Goal: Information Seeking & Learning: Learn about a topic

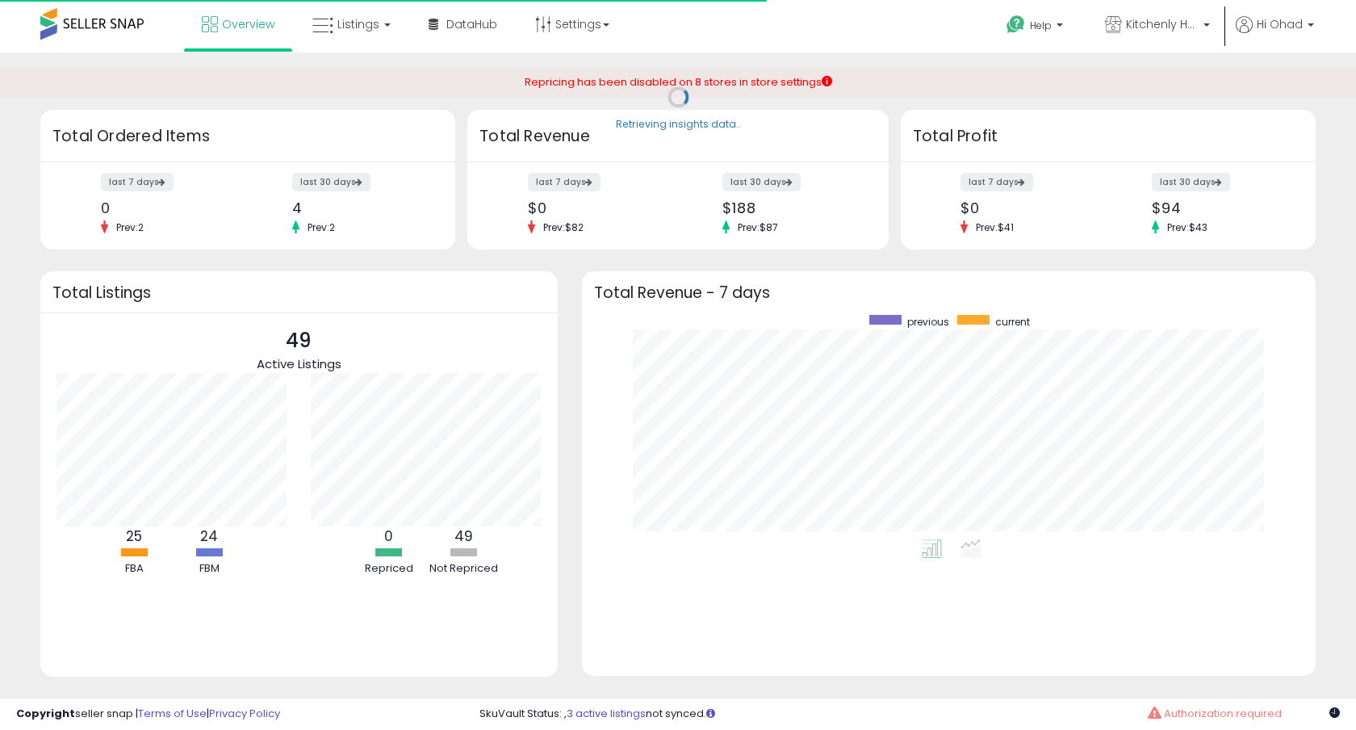
scroll to position [224, 701]
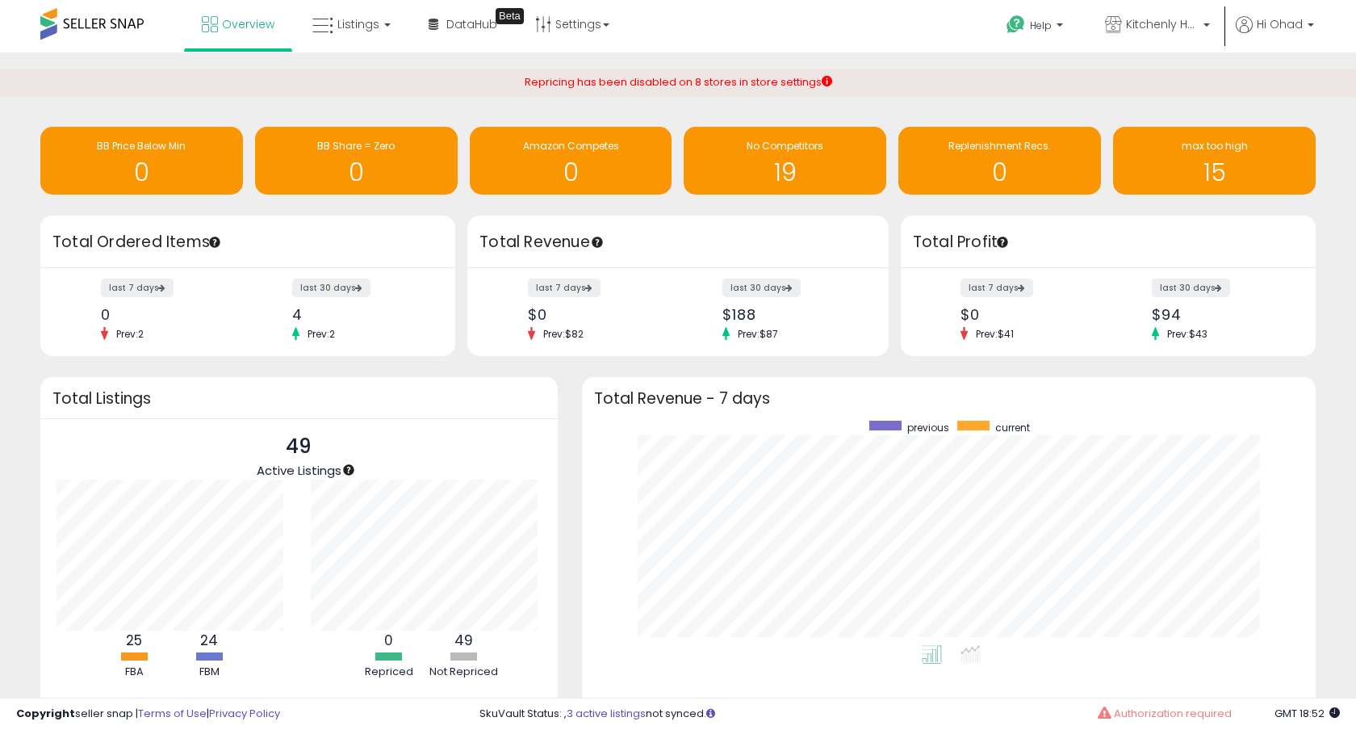
scroll to position [224, 701]
click at [326, 18] on icon at bounding box center [322, 25] width 21 height 21
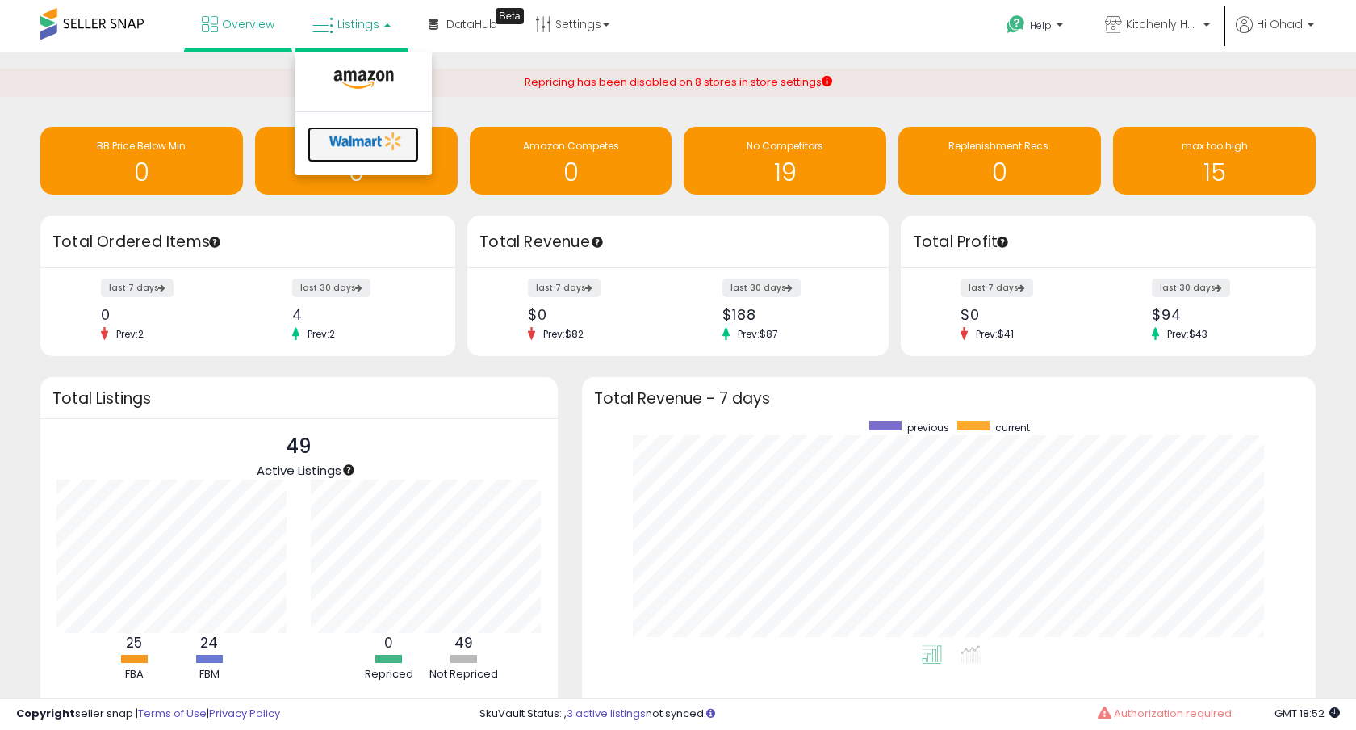
click at [380, 136] on icon at bounding box center [366, 141] width 85 height 24
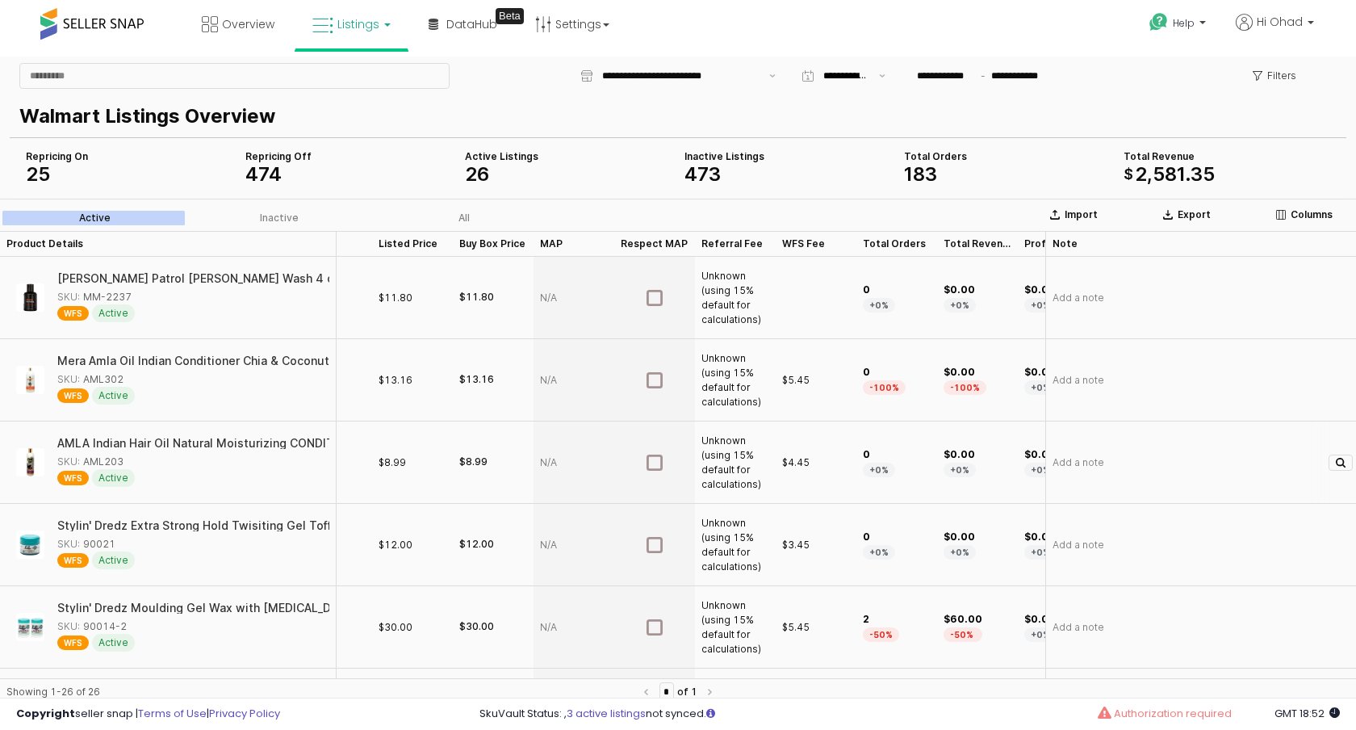
scroll to position [0, 448]
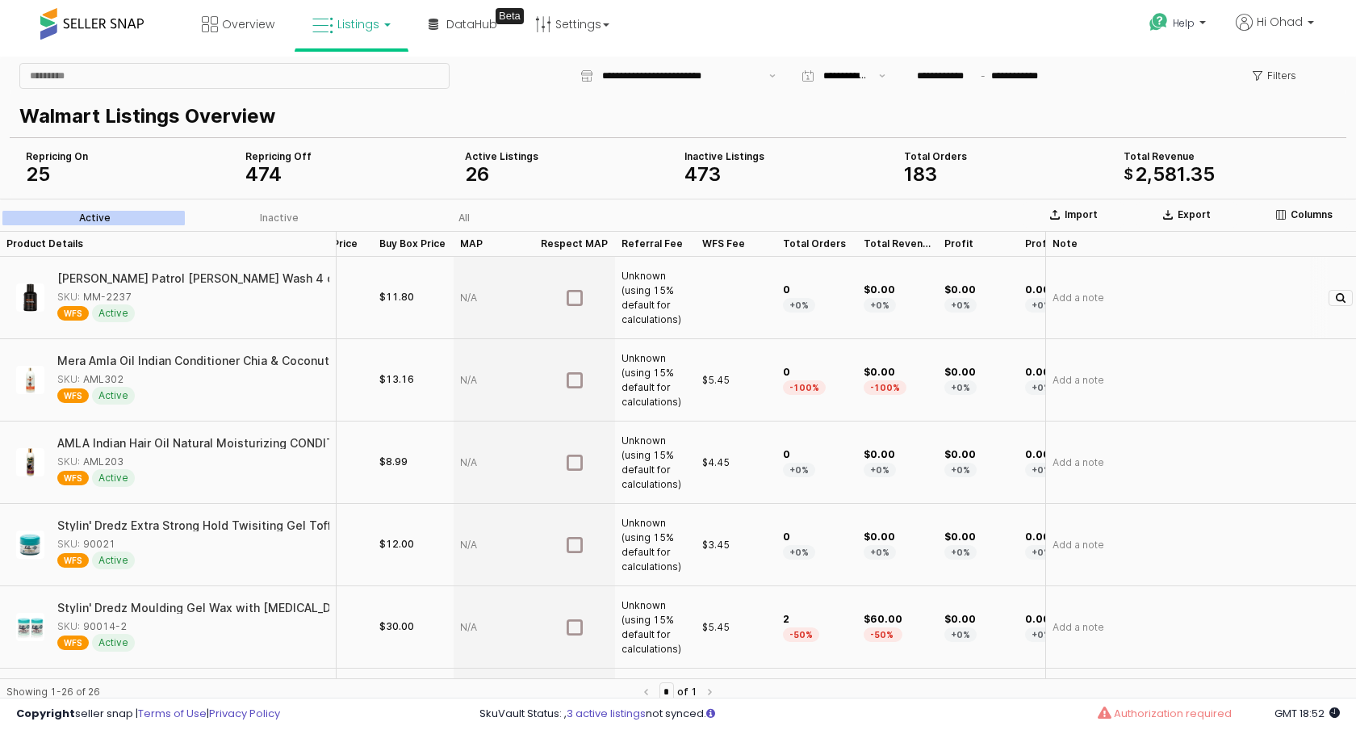
click at [720, 299] on div "App Frame" at bounding box center [736, 298] width 81 height 82
click at [738, 294] on div "App Frame" at bounding box center [736, 298] width 81 height 82
click at [731, 295] on div "App Frame" at bounding box center [736, 298] width 81 height 82
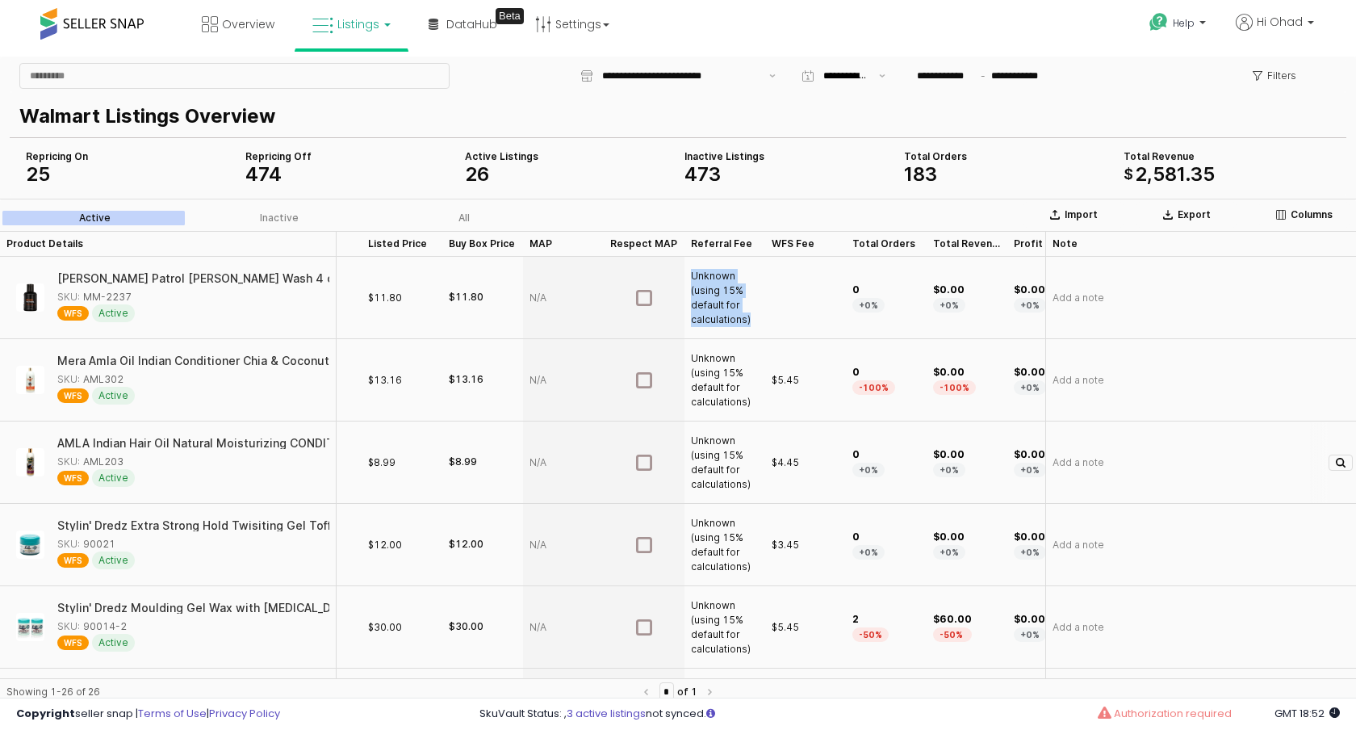
scroll to position [0, 1148]
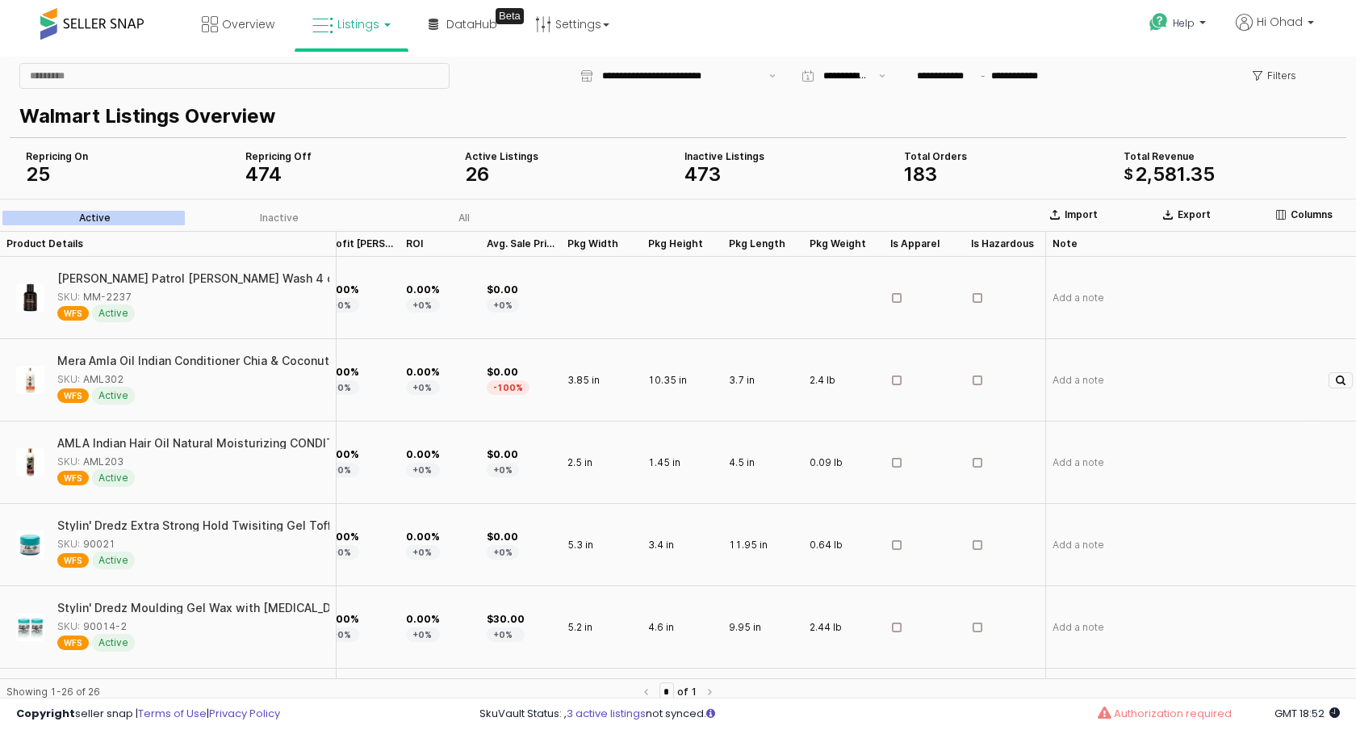
click at [497, 374] on span "$0.00" at bounding box center [508, 372] width 43 height 15
click at [502, 368] on span "$0.00" at bounding box center [508, 372] width 43 height 15
click at [584, 359] on div "3.85 in" at bounding box center [601, 380] width 81 height 82
click at [584, 379] on span "3.85 in" at bounding box center [583, 380] width 32 height 13
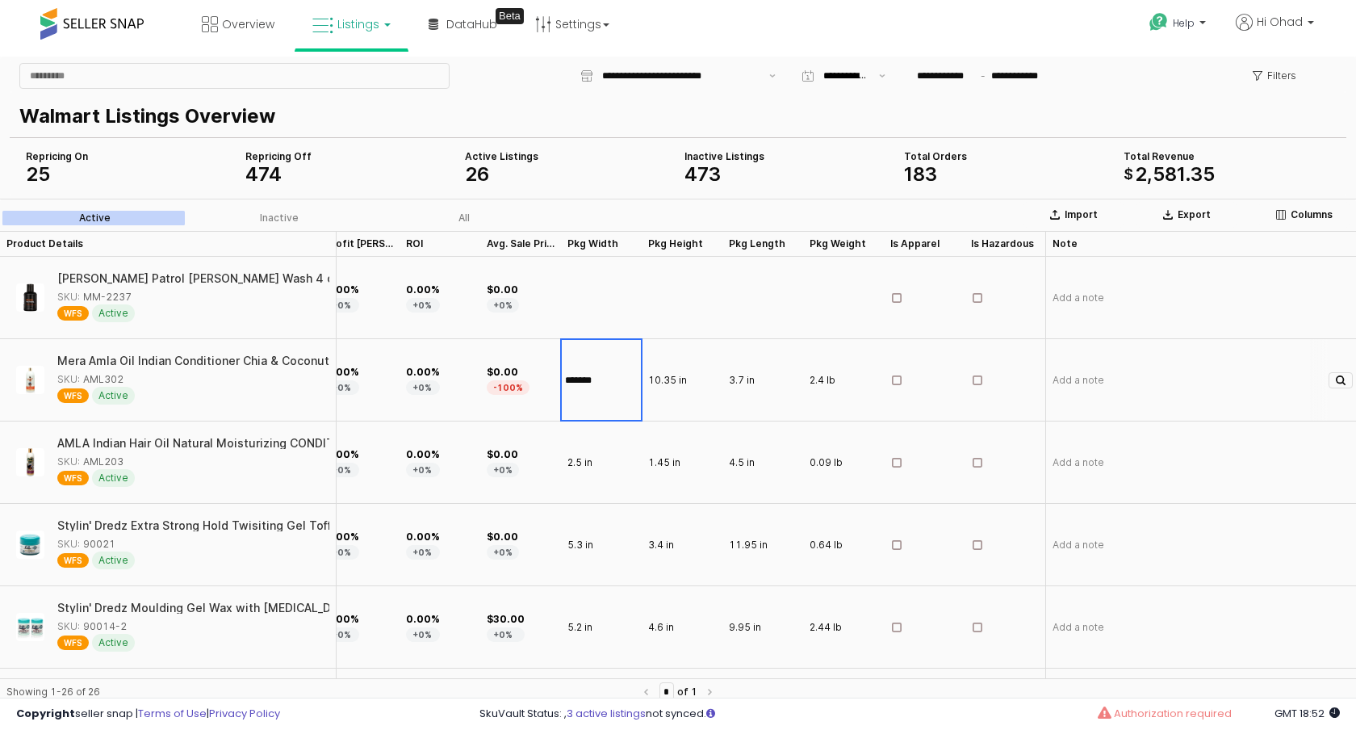
click at [584, 379] on input "*******" at bounding box center [601, 380] width 79 height 18
click at [537, 399] on div "$0.00 -100%" at bounding box center [520, 380] width 81 height 82
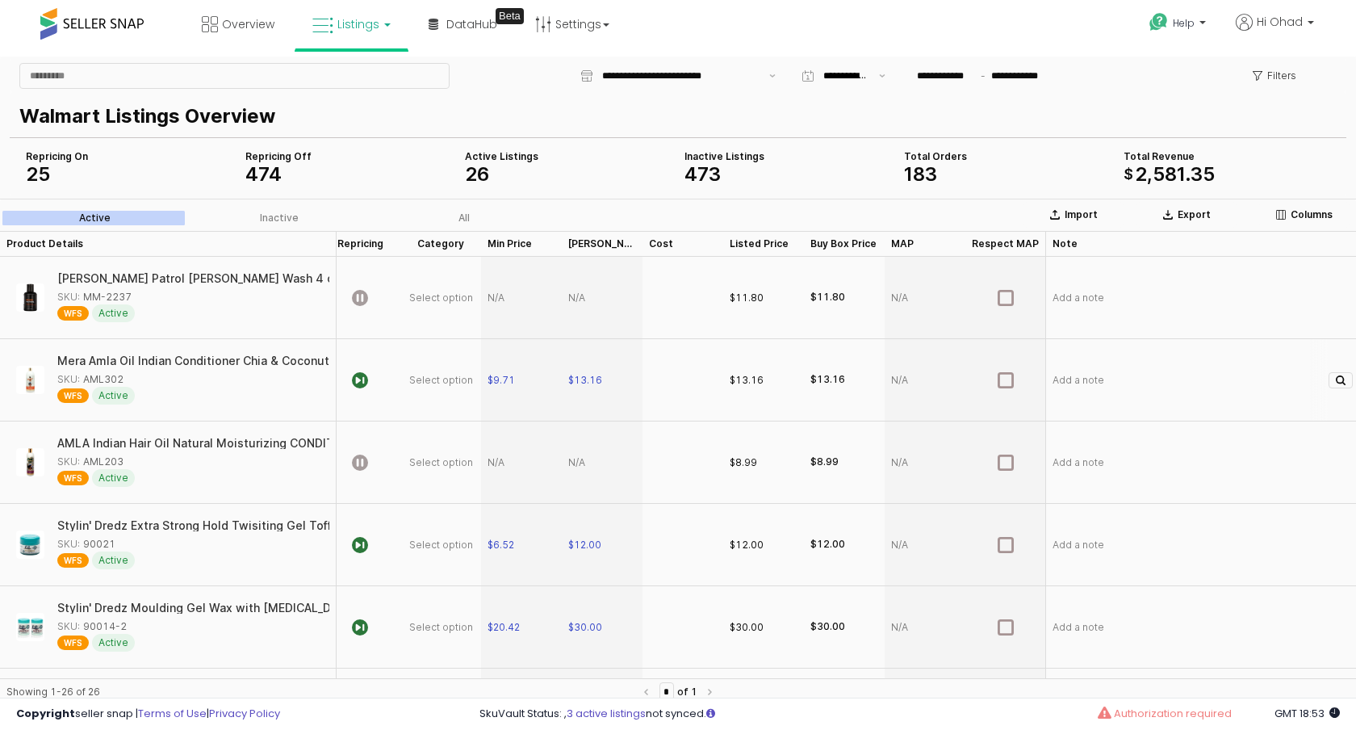
scroll to position [0, 0]
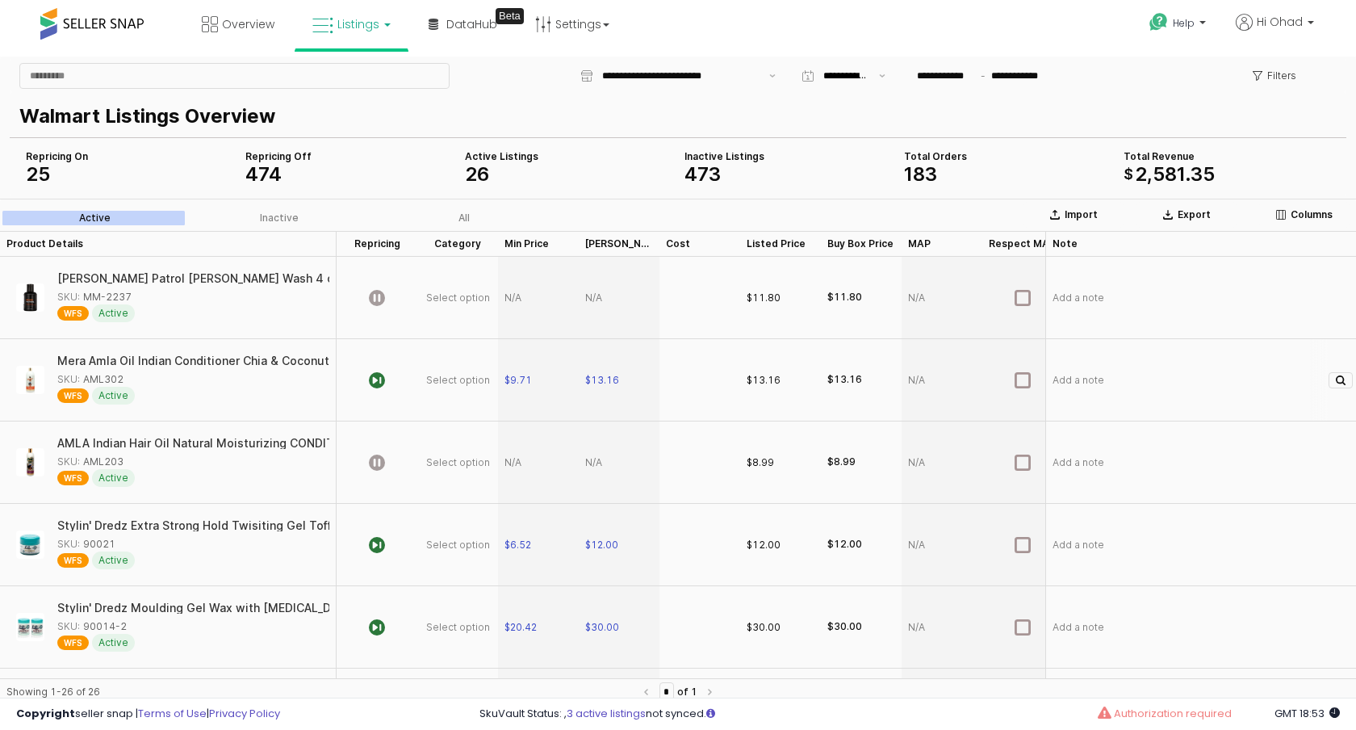
click at [692, 375] on div "App Frame" at bounding box center [699, 380] width 81 height 82
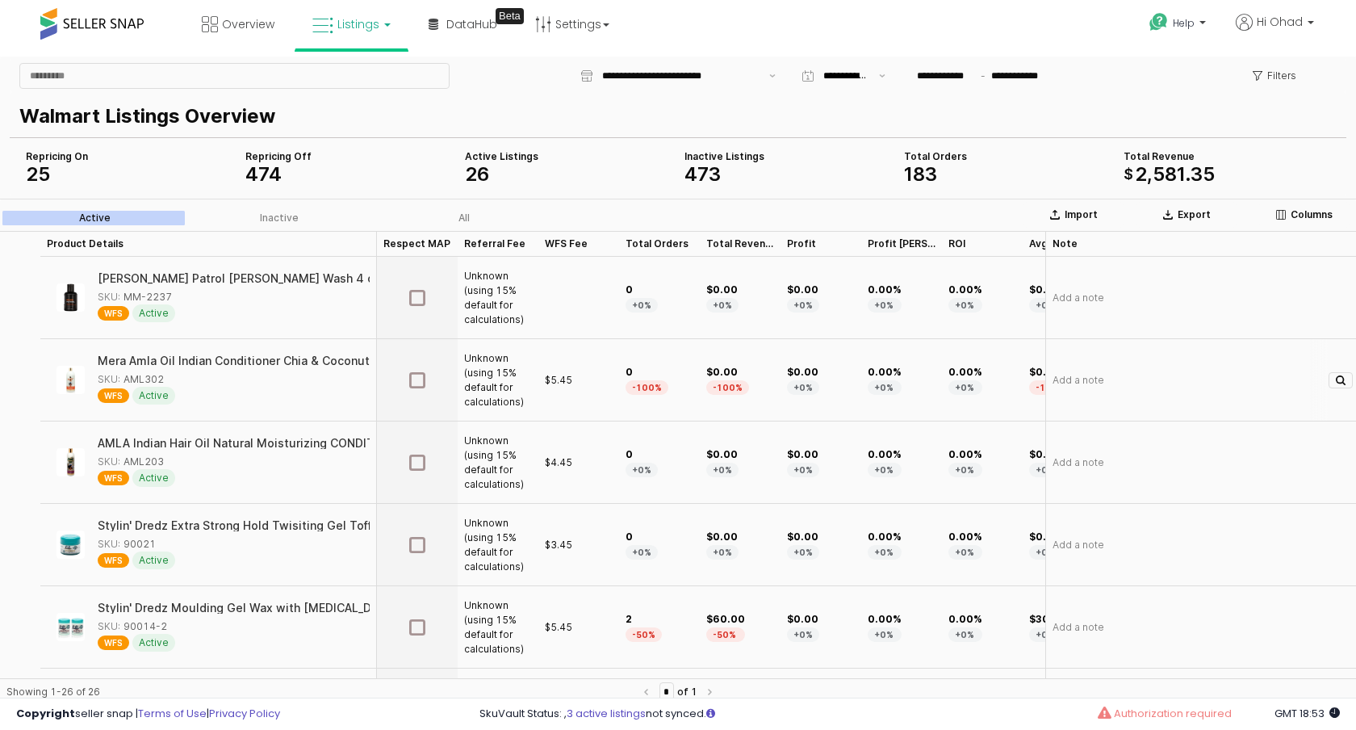
scroll to position [0, 1148]
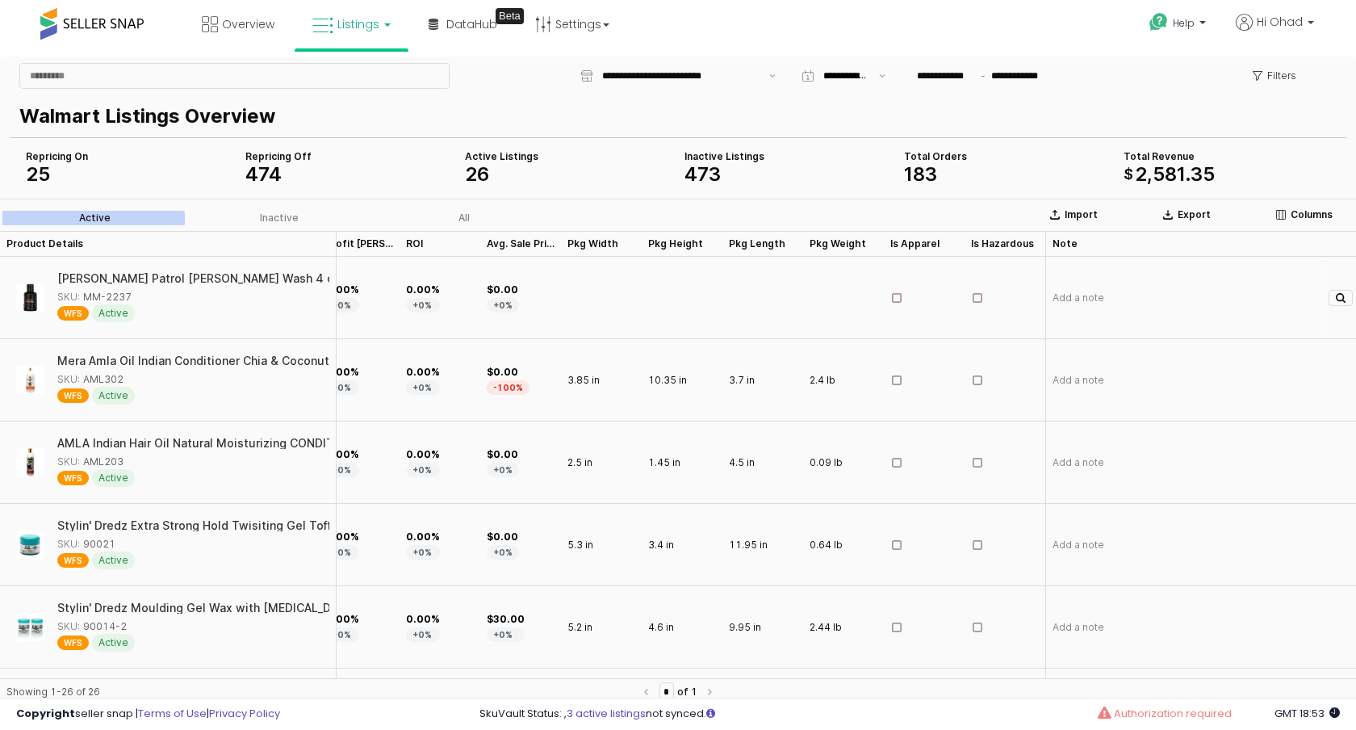
click at [584, 299] on div "App Frame" at bounding box center [601, 298] width 81 height 82
click at [708, 299] on div "App Frame" at bounding box center [682, 298] width 81 height 82
click at [761, 299] on div "App Frame" at bounding box center [762, 298] width 81 height 82
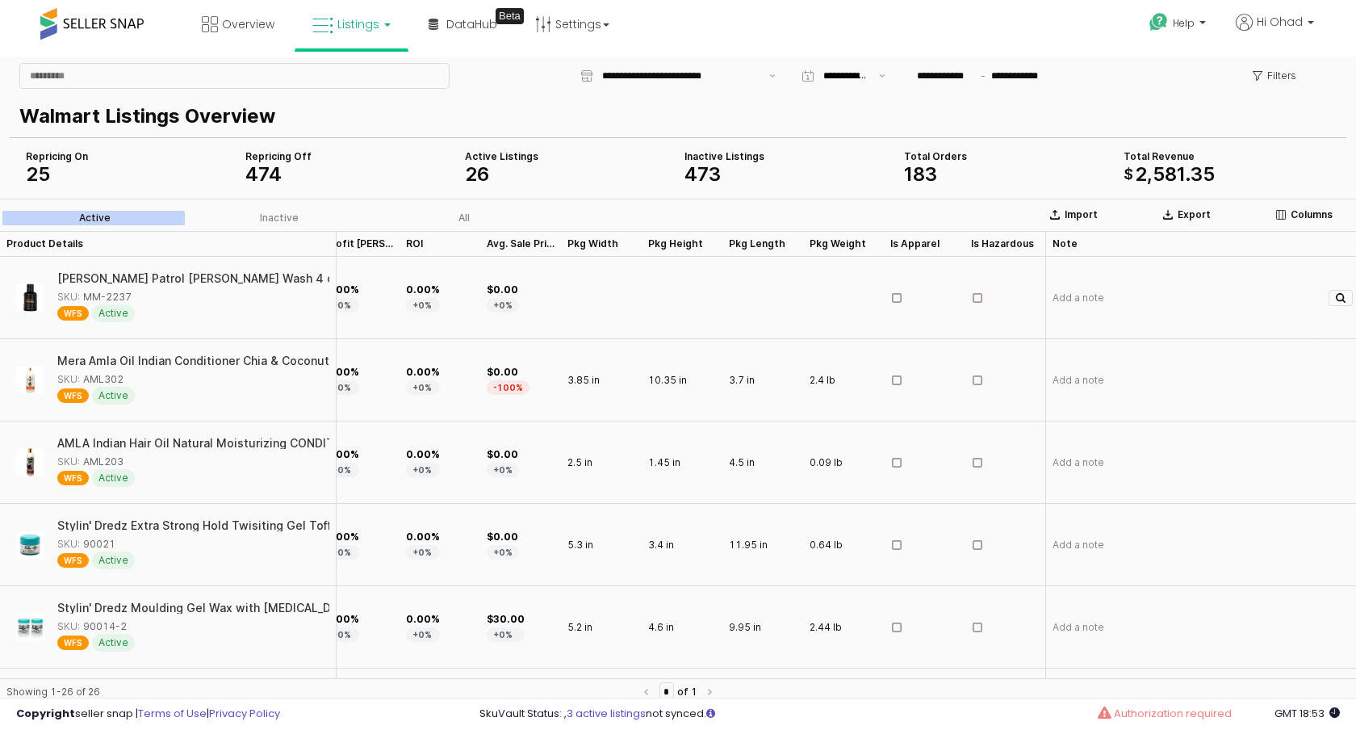
click at [761, 299] on div "App Frame" at bounding box center [762, 298] width 81 height 82
click at [838, 299] on div "App Frame" at bounding box center [843, 298] width 81 height 82
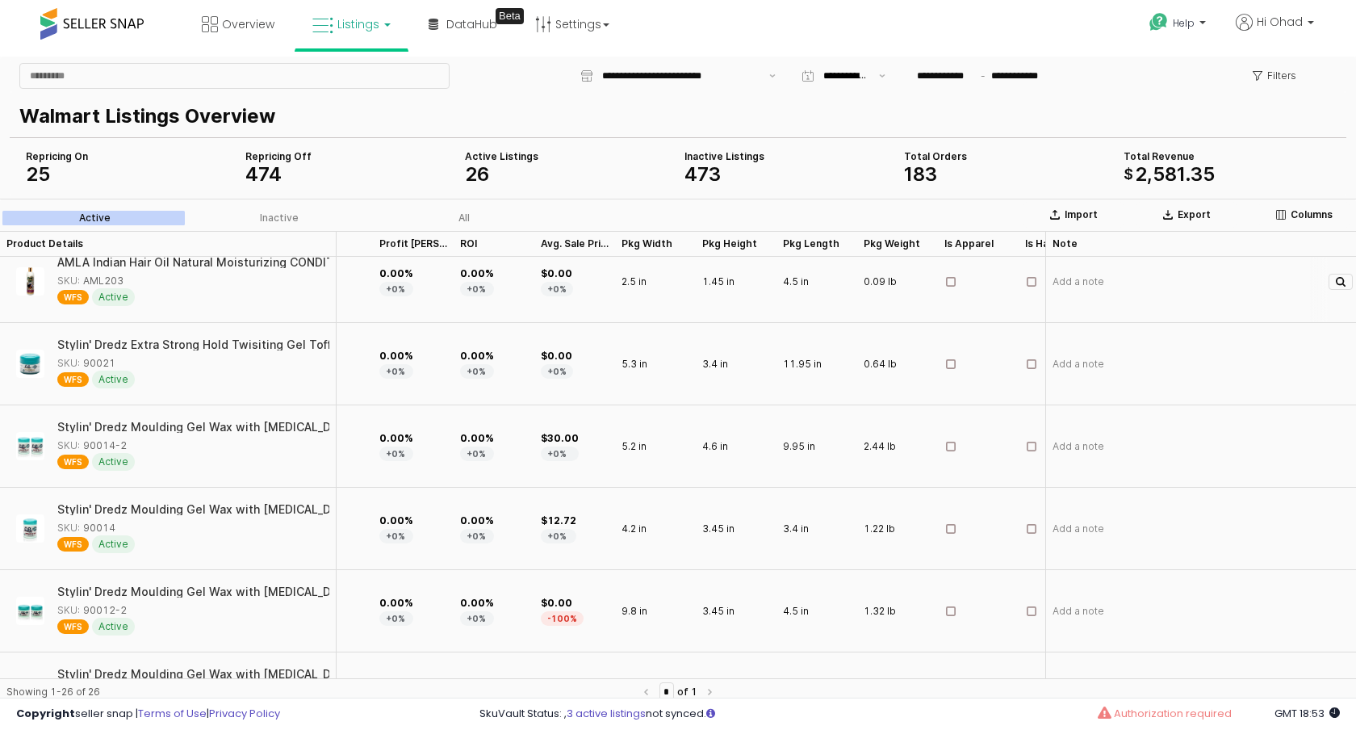
scroll to position [181, 1148]
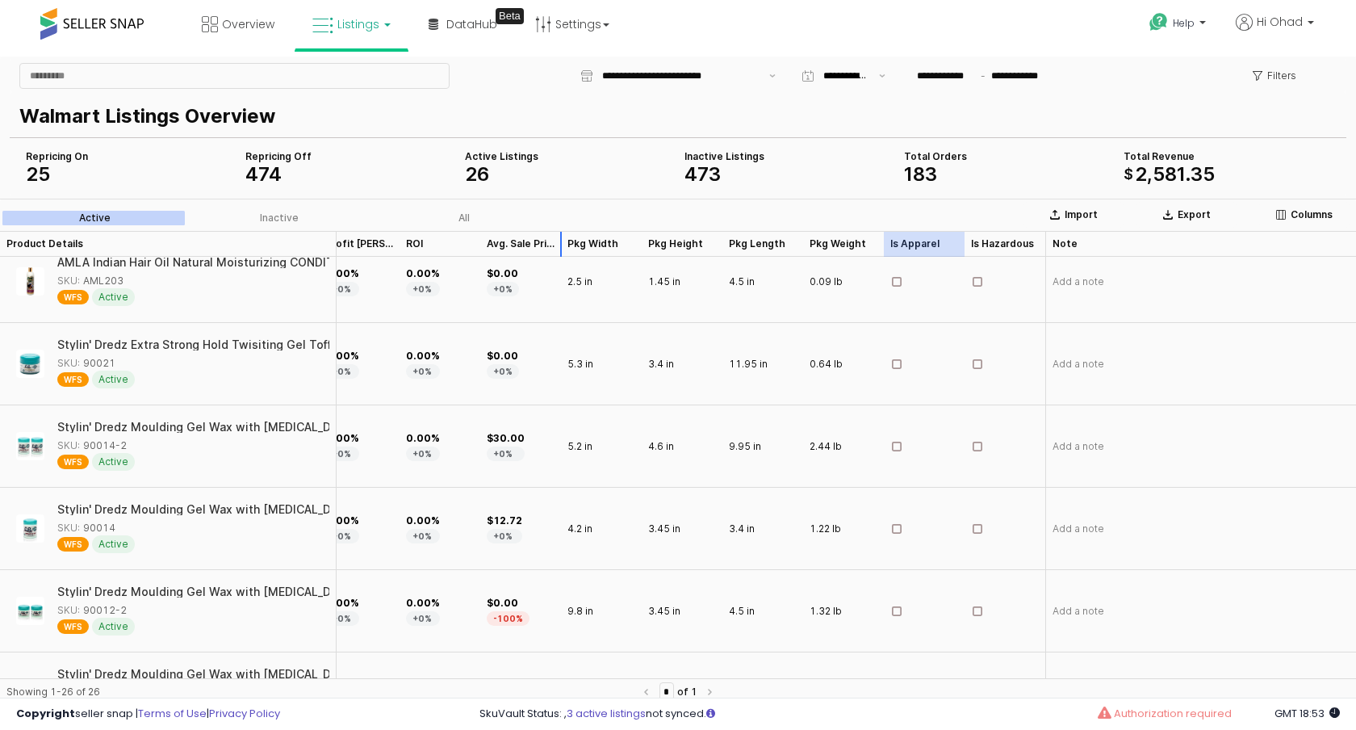
drag, startPoint x: 927, startPoint y: 237, endPoint x: 531, endPoint y: 238, distance: 396.3
click at [531, 238] on div "Product Details Product Details Respect MAP Respect MAP Referral Fee Referral F…" at bounding box center [427, 244] width 1858 height 26
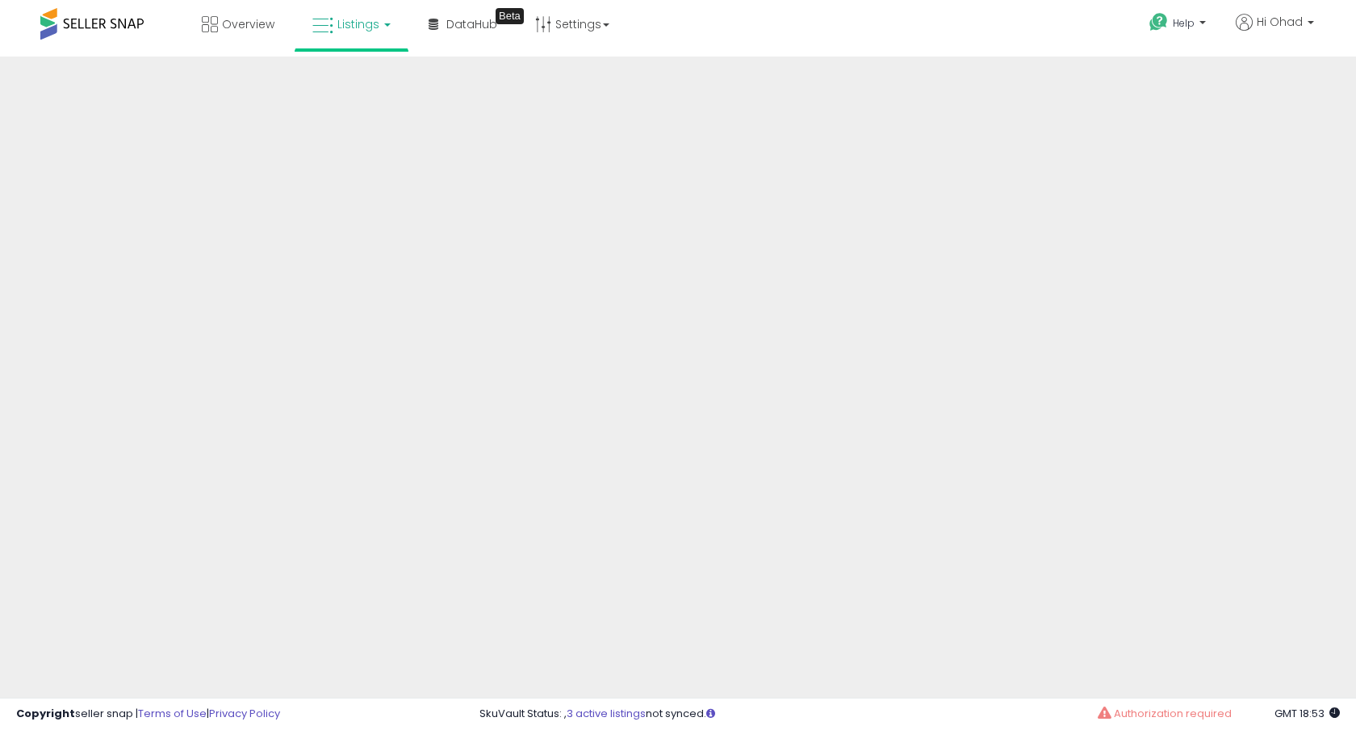
click at [347, 29] on span "Listings" at bounding box center [358, 24] width 42 height 16
click at [353, 143] on icon at bounding box center [366, 141] width 85 height 24
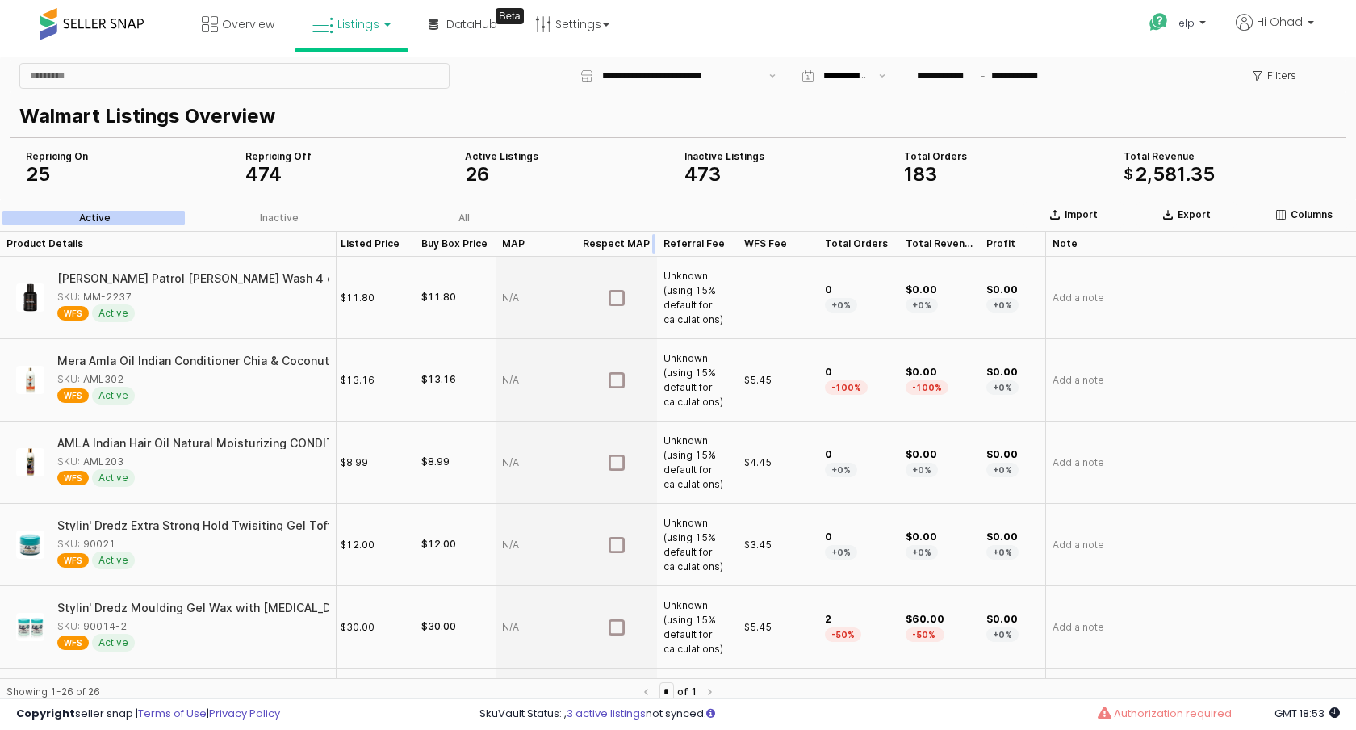
scroll to position [0, 418]
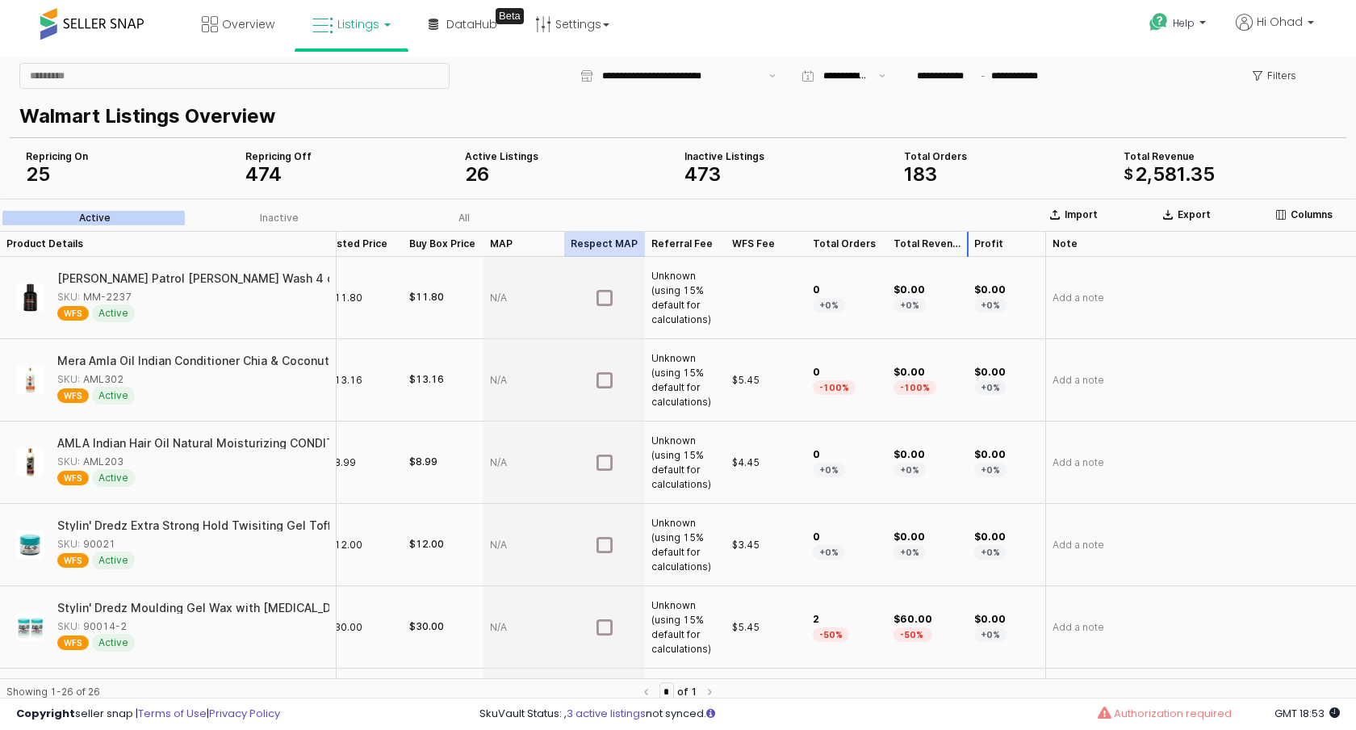
drag, startPoint x: 594, startPoint y: 236, endPoint x: 964, endPoint y: 236, distance: 369.6
click at [964, 236] on div "Product Details Product Details Repricing Repricing Category Category Min Price…" at bounding box center [834, 244] width 2504 height 26
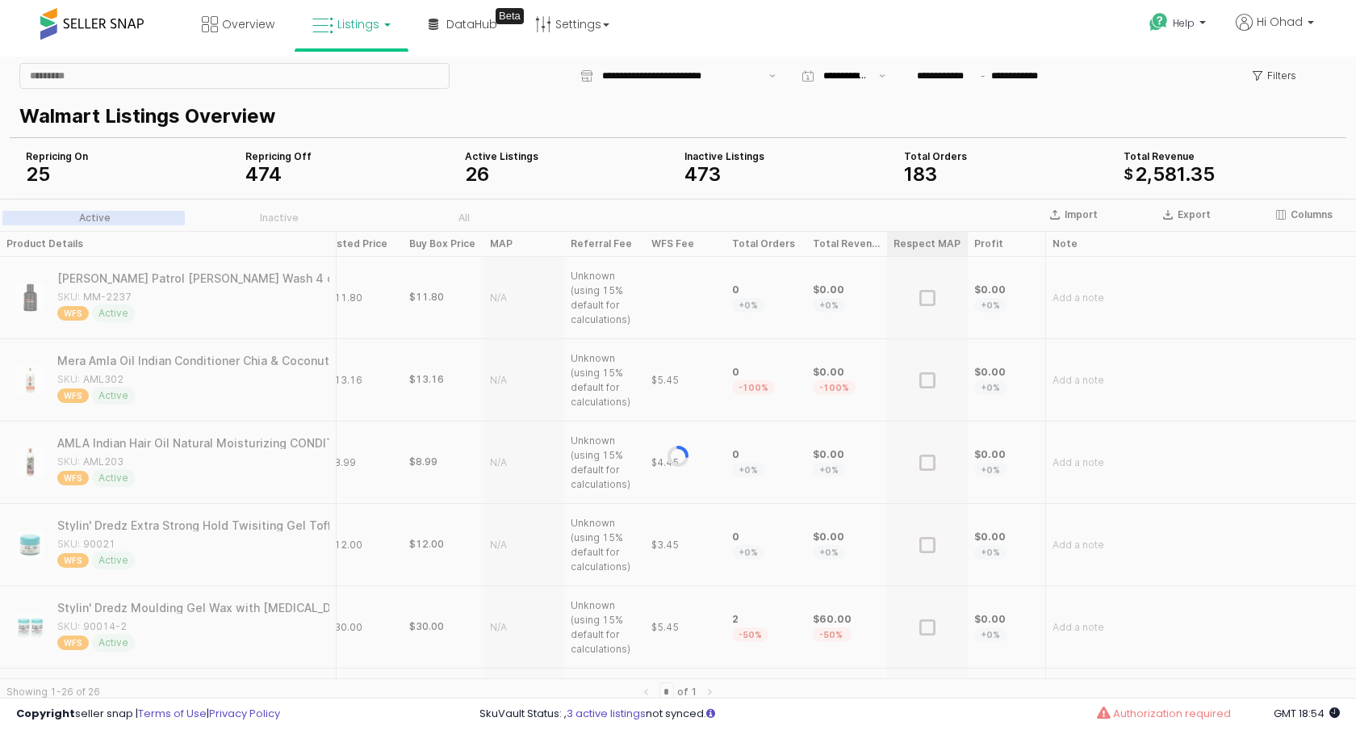
scroll to position [0, 583]
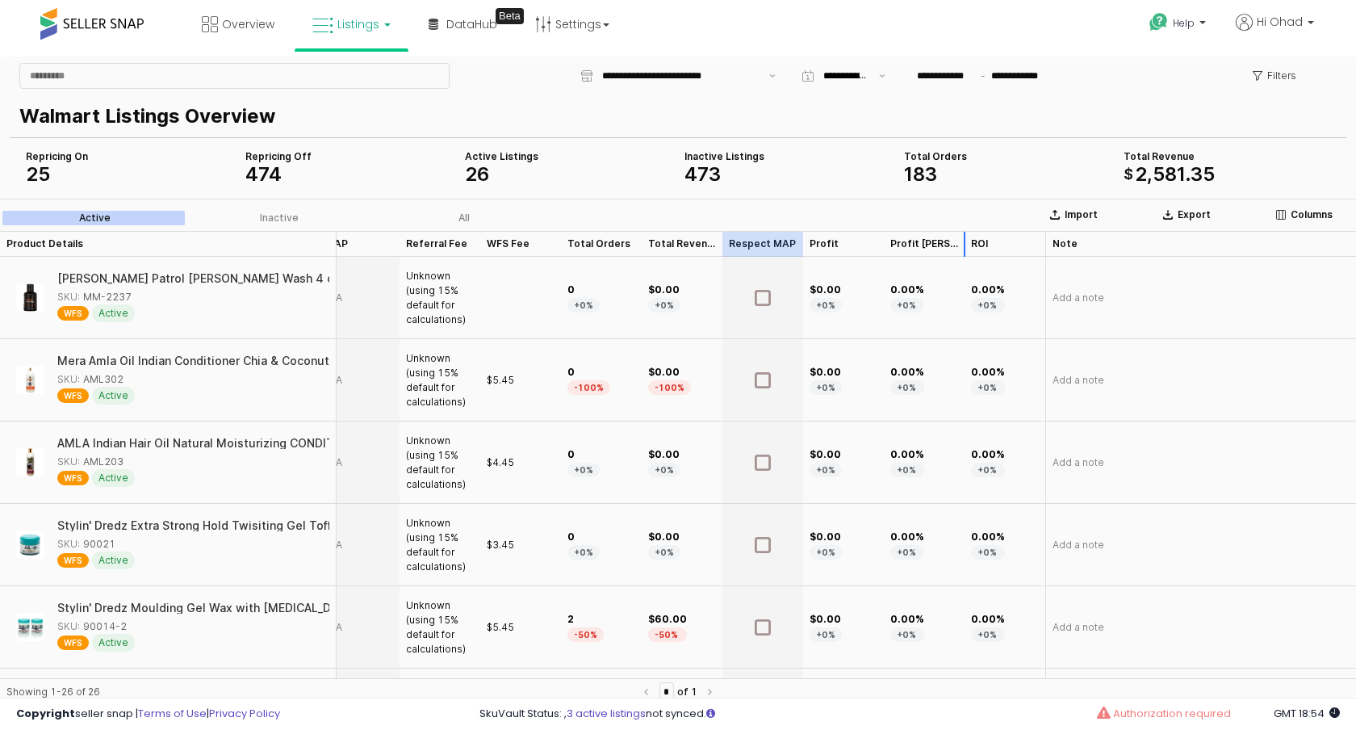
drag, startPoint x: 767, startPoint y: 242, endPoint x: 952, endPoint y: 241, distance: 184.8
click at [952, 241] on div "Product Details Product Details Category Category Min Price Min Price Max Price…" at bounding box center [709, 244] width 2423 height 26
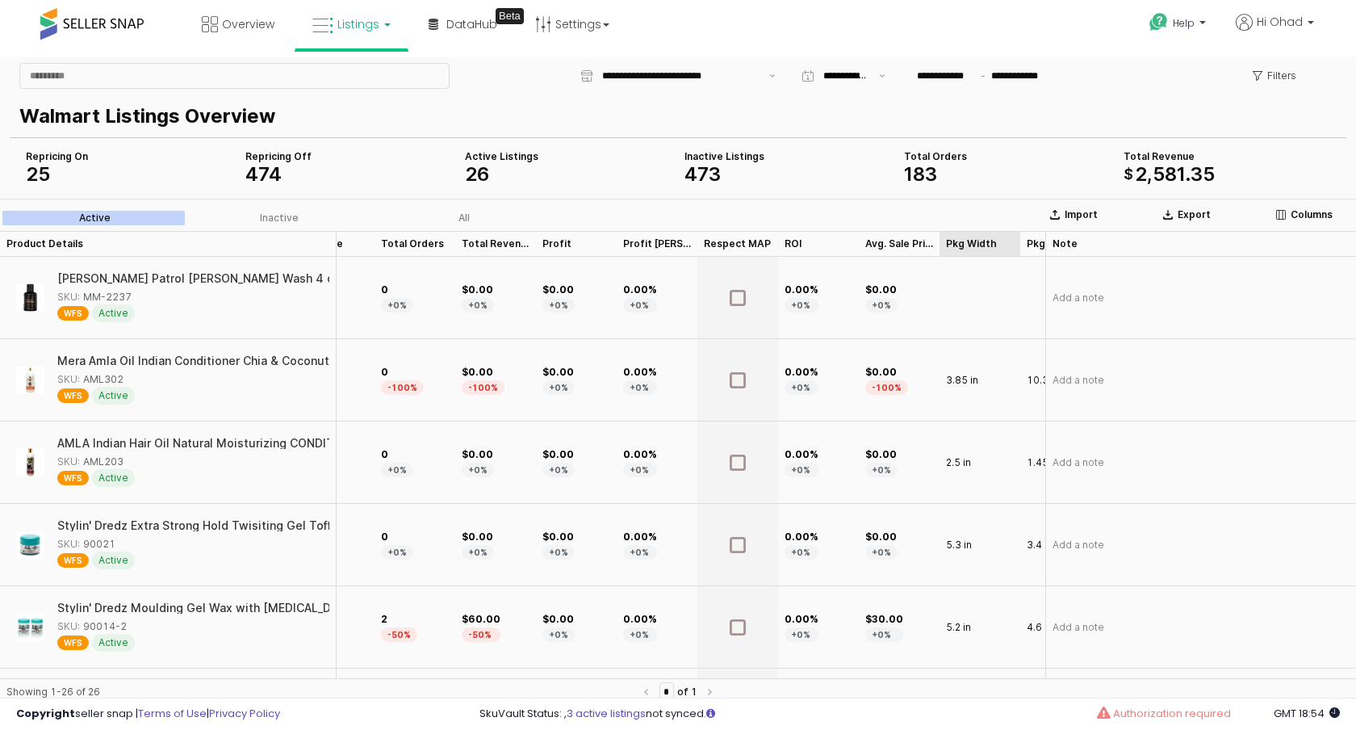
scroll to position [0, 888]
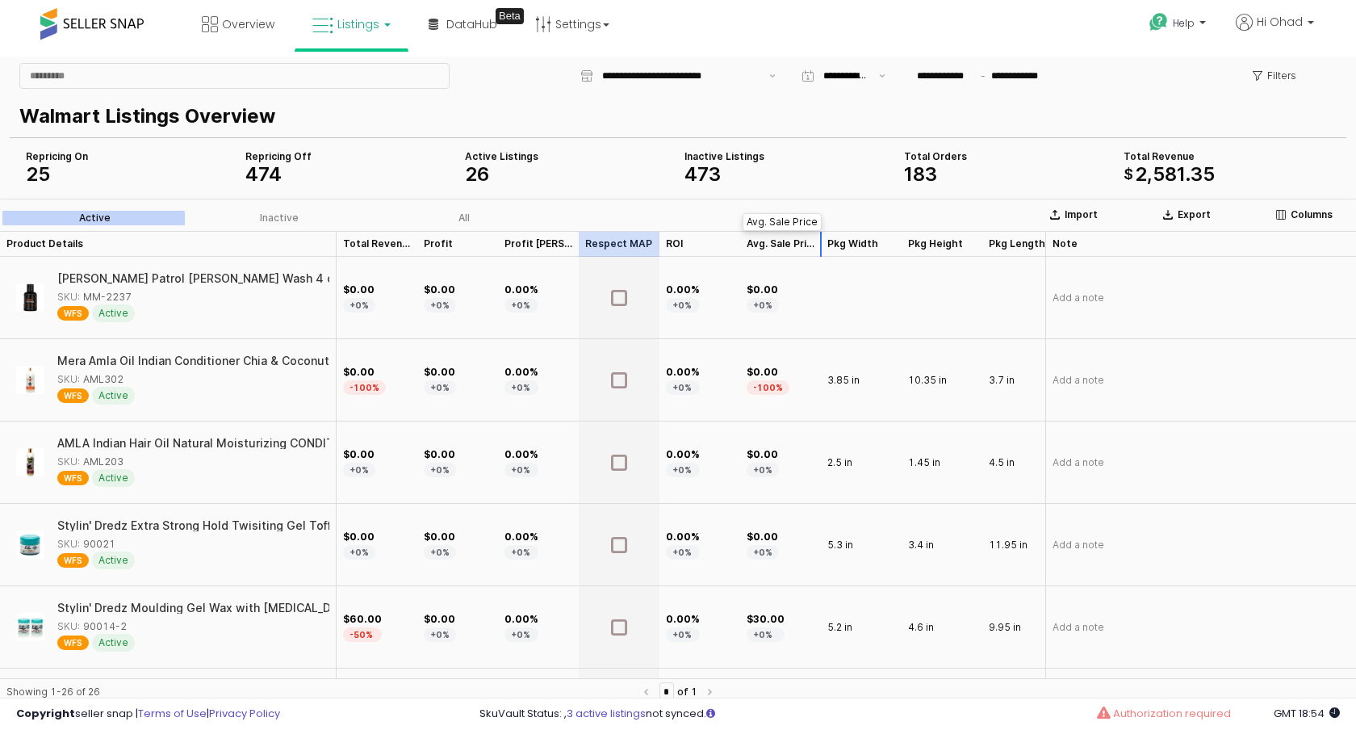
drag, startPoint x: 617, startPoint y: 241, endPoint x: 798, endPoint y: 240, distance: 181.6
click at [798, 240] on div "Product Details Product Details Cost Cost Listed Price Listed Price Buy Box Pri…" at bounding box center [525, 244] width 2181 height 26
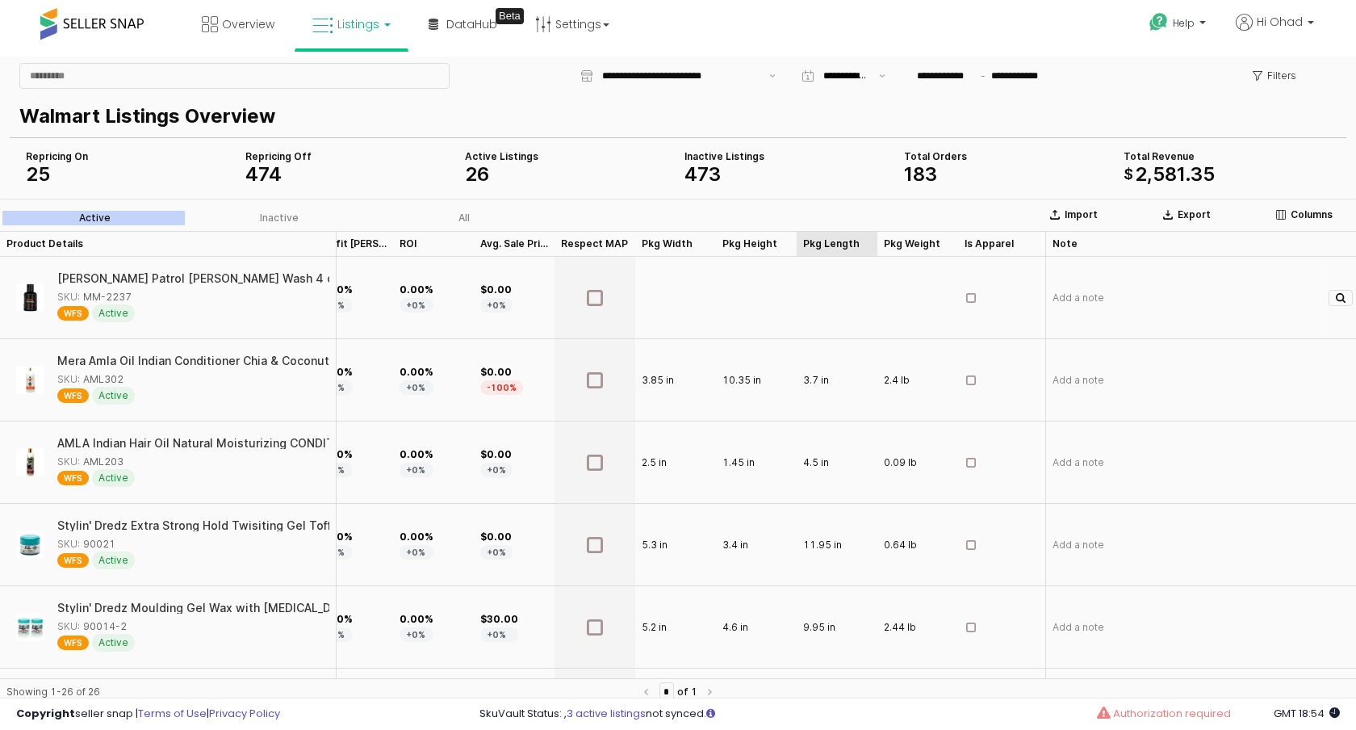
scroll to position [0, 1148]
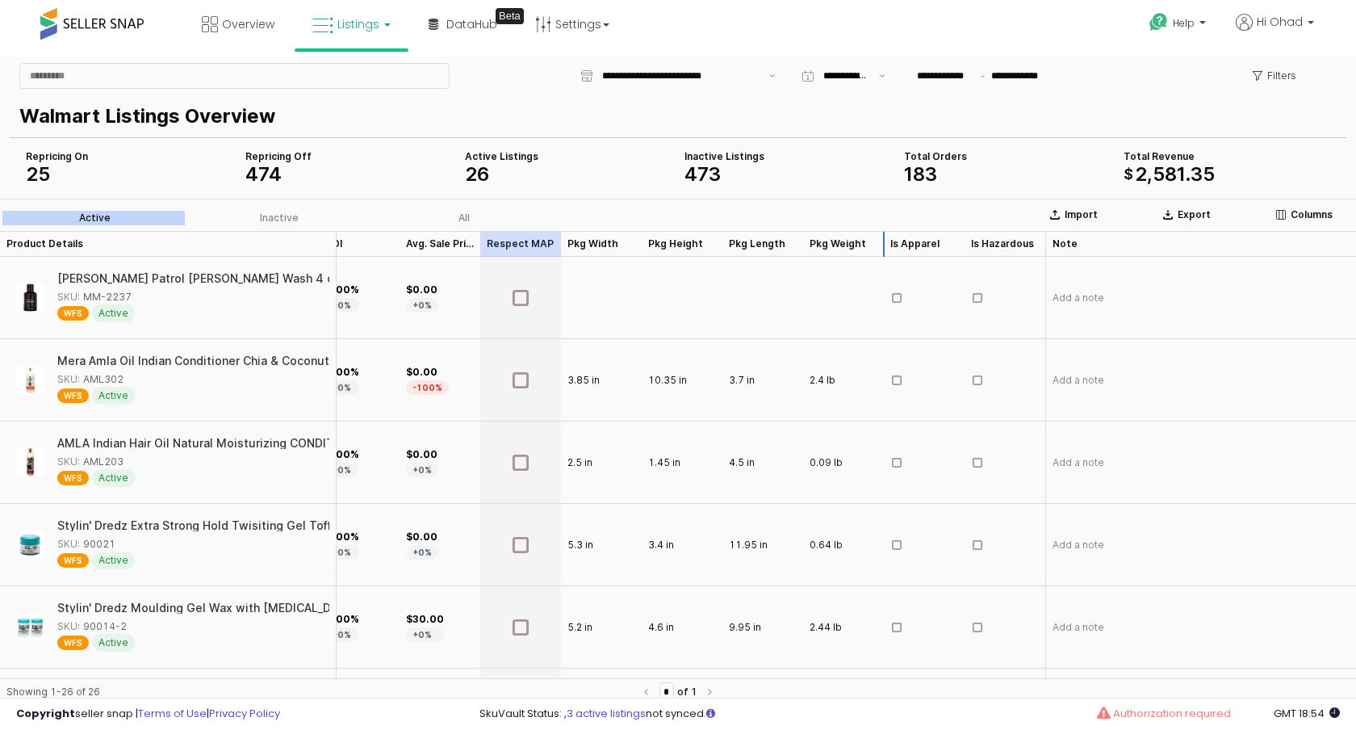
drag, startPoint x: 505, startPoint y: 237, endPoint x: 902, endPoint y: 238, distance: 397.1
click at [902, 238] on div "Product Details Product Details Referral Fee Referral Fee WFS Fee WFS Fee Total…" at bounding box center [427, 244] width 1858 height 26
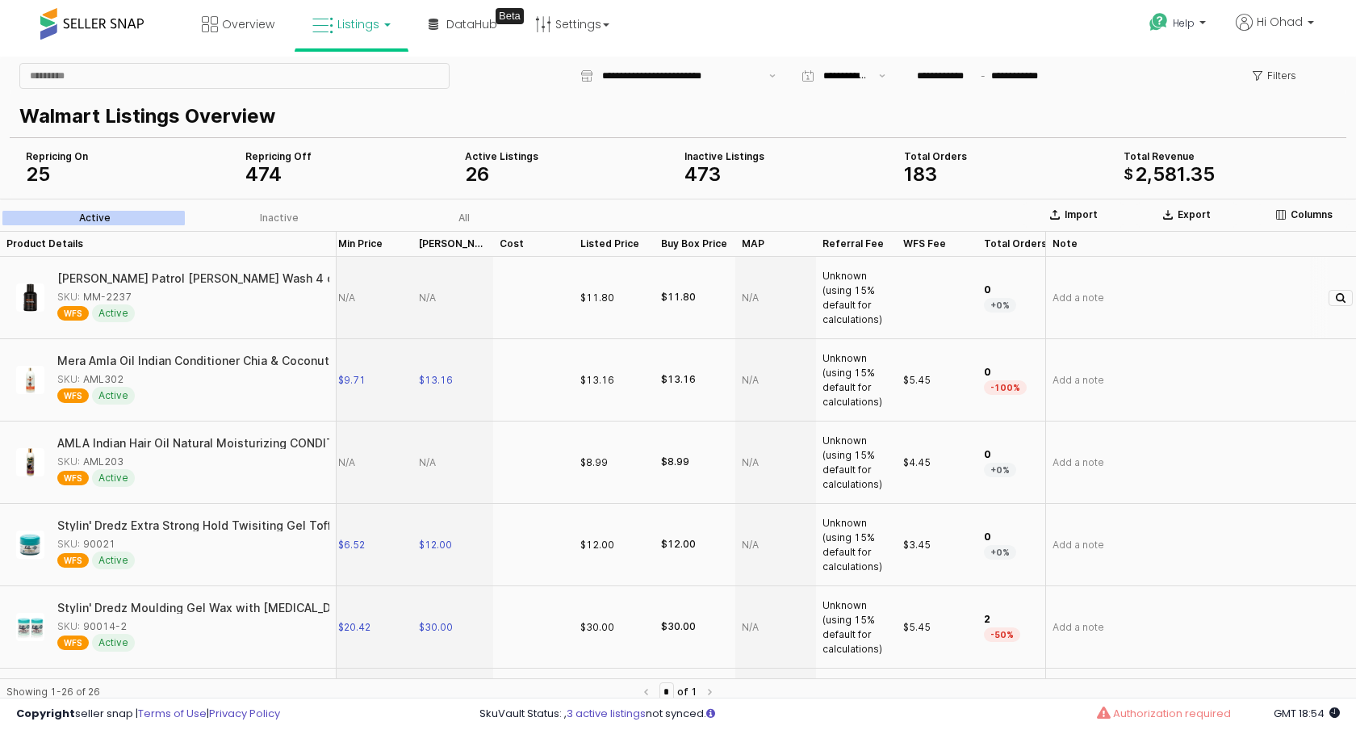
scroll to position [0, 160]
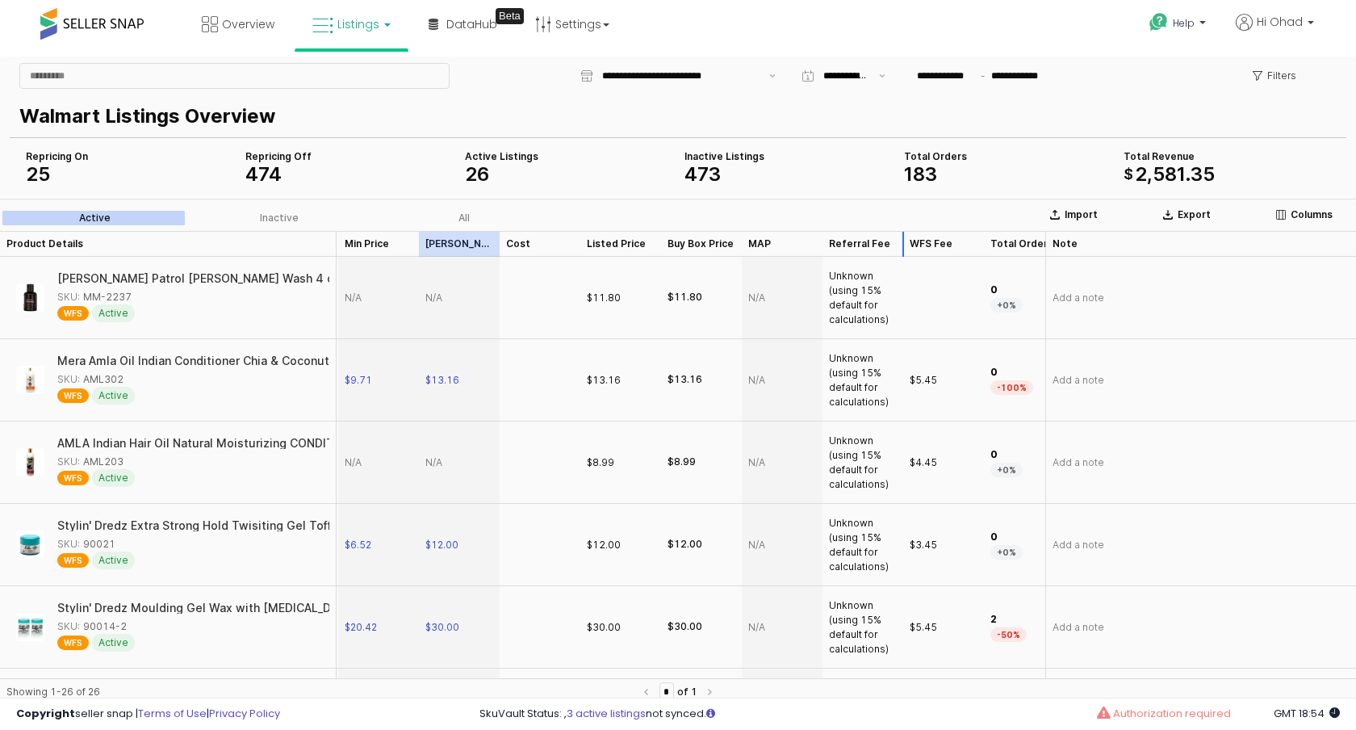
drag, startPoint x: 459, startPoint y: 235, endPoint x: 900, endPoint y: 233, distance: 440.7
click at [900, 233] on div "Product Details Product Details Repricing Repricing Category Category Min Price…" at bounding box center [1092, 244] width 2504 height 26
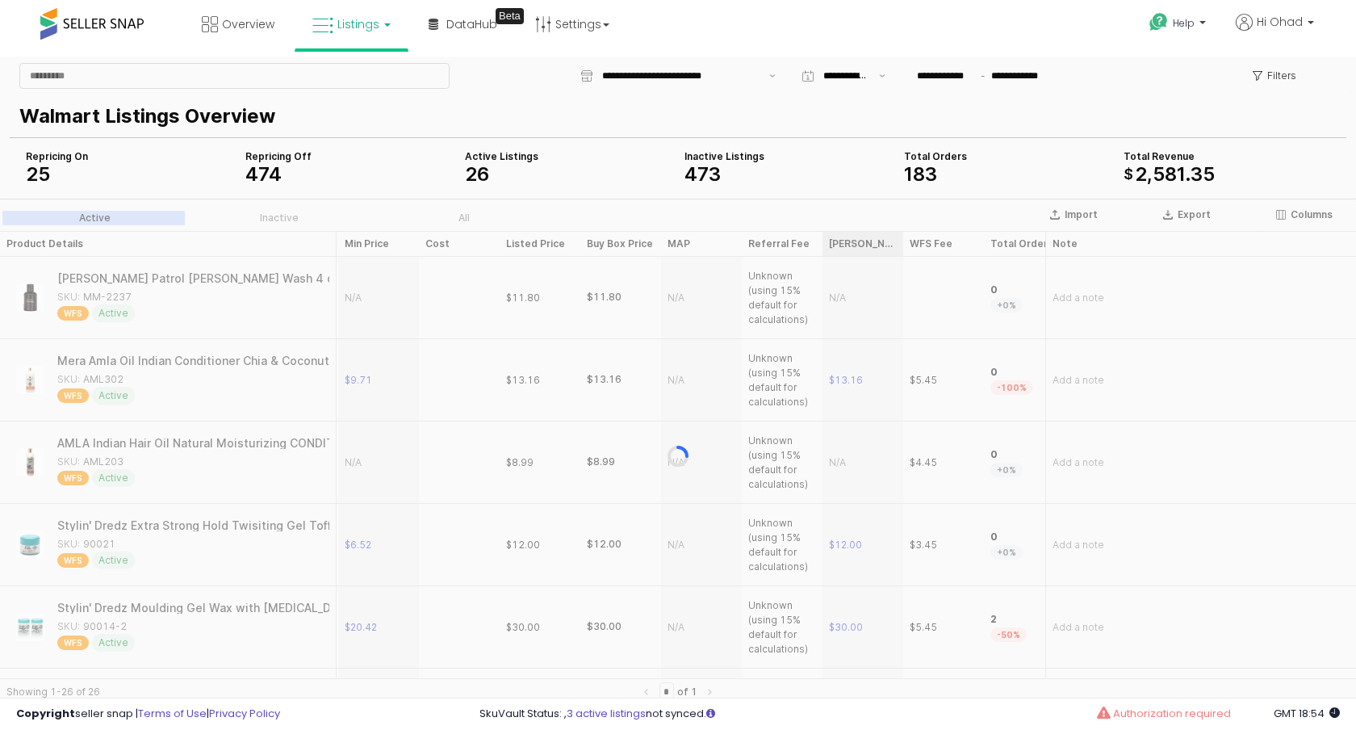
scroll to position [0, 311]
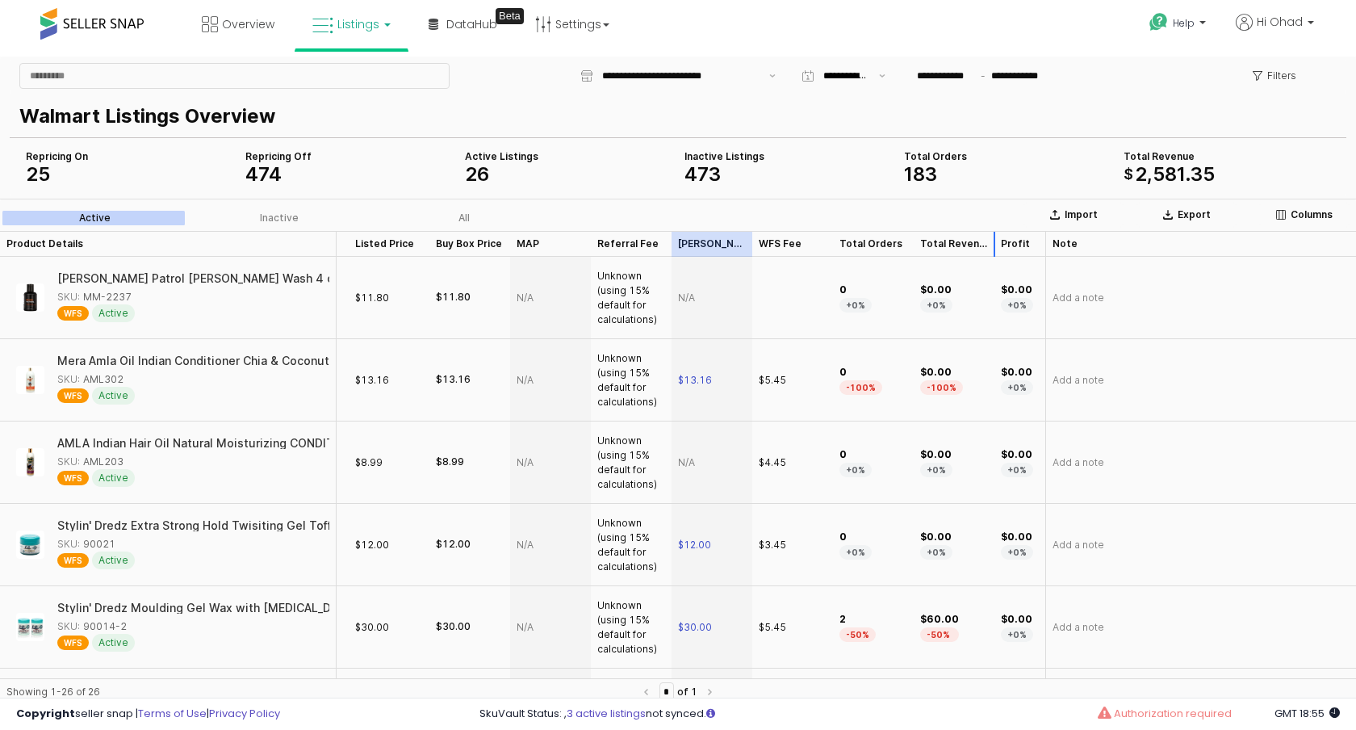
drag, startPoint x: 700, startPoint y: 241, endPoint x: 995, endPoint y: 245, distance: 295.4
click at [995, 245] on div "Product Details Product Details Repricing Repricing Category Category Min Price…" at bounding box center [941, 244] width 2504 height 26
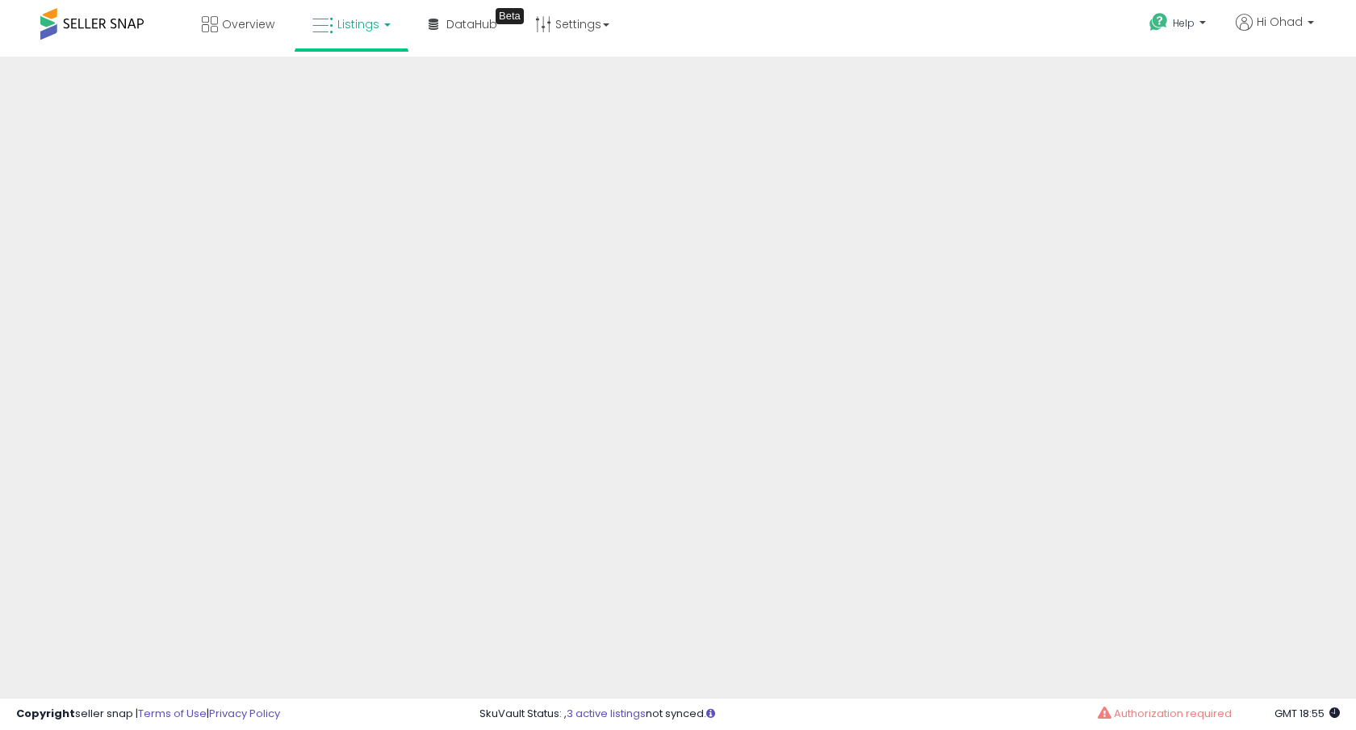
click at [341, 24] on span "Listings" at bounding box center [358, 24] width 42 height 16
click at [346, 143] on icon at bounding box center [366, 141] width 85 height 24
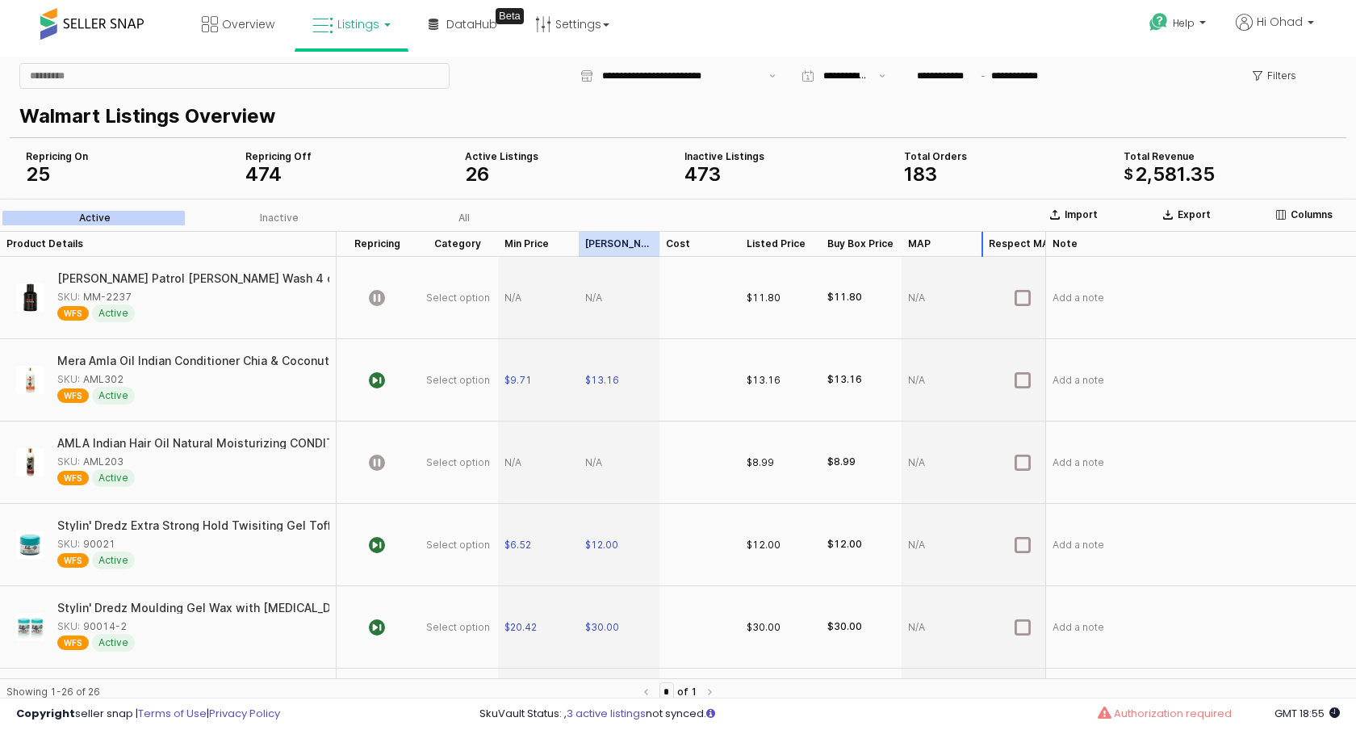
drag, startPoint x: 607, startPoint y: 246, endPoint x: 976, endPoint y: 260, distance: 369.1
click at [976, 260] on div "Product Details Product Details Repricing Repricing Category Category Min Price…" at bounding box center [678, 454] width 1356 height 447
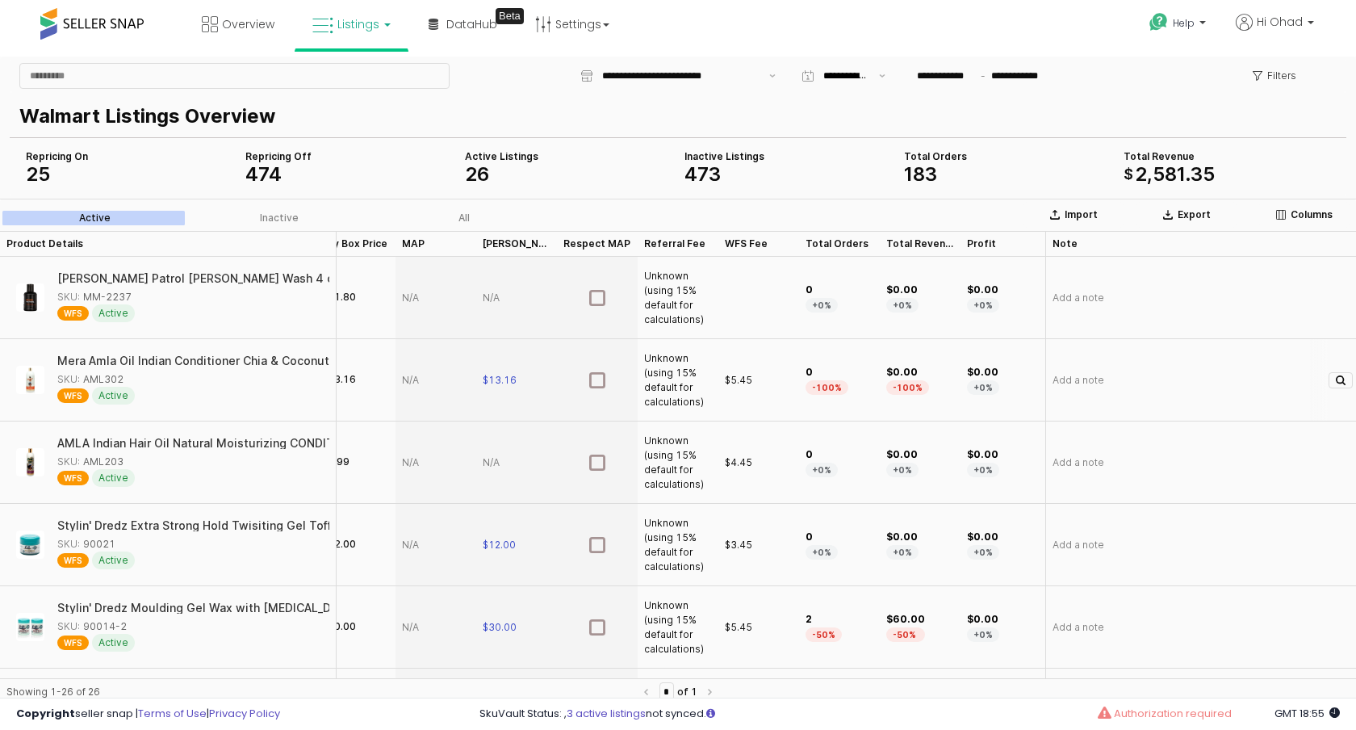
scroll to position [0, 426]
drag, startPoint x: 508, startPoint y: 242, endPoint x: 683, endPoint y: 243, distance: 174.3
click at [683, 243] on div "Product Details Product Details Repricing Repricing Category Category Min Price…" at bounding box center [826, 244] width 2504 height 26
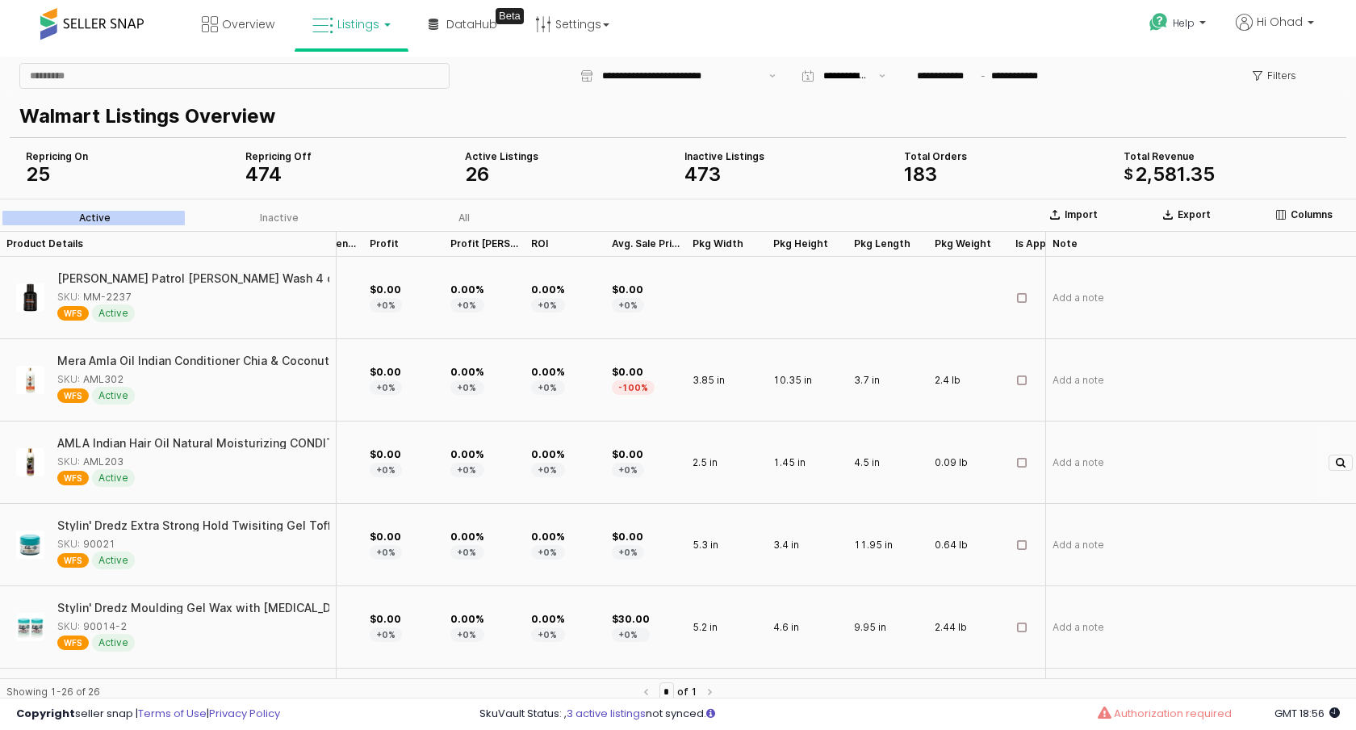
scroll to position [127, 1023]
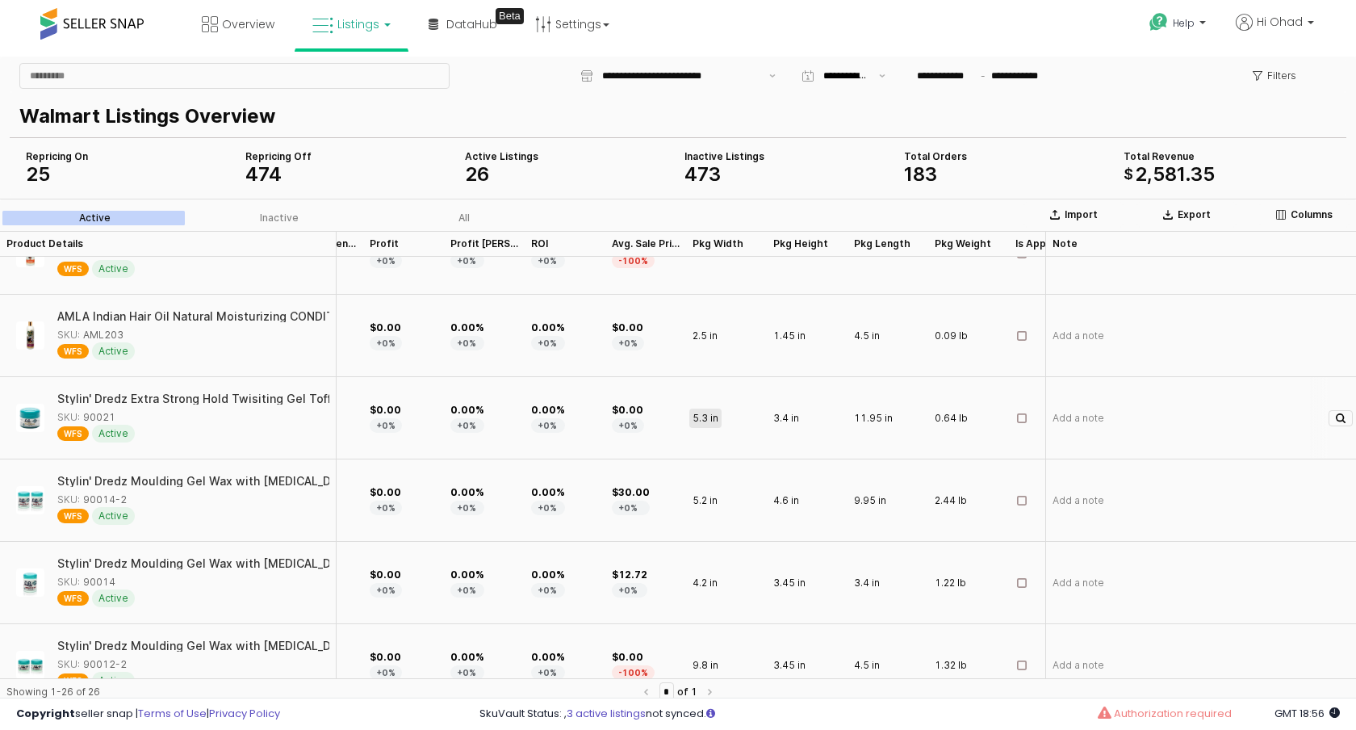
click at [700, 423] on span "5.3 in" at bounding box center [705, 418] width 26 height 13
click at [700, 423] on input "******" at bounding box center [726, 418] width 79 height 18
click at [753, 416] on input "******" at bounding box center [726, 418] width 79 height 18
click at [782, 272] on div "10.35 in" at bounding box center [807, 253] width 81 height 82
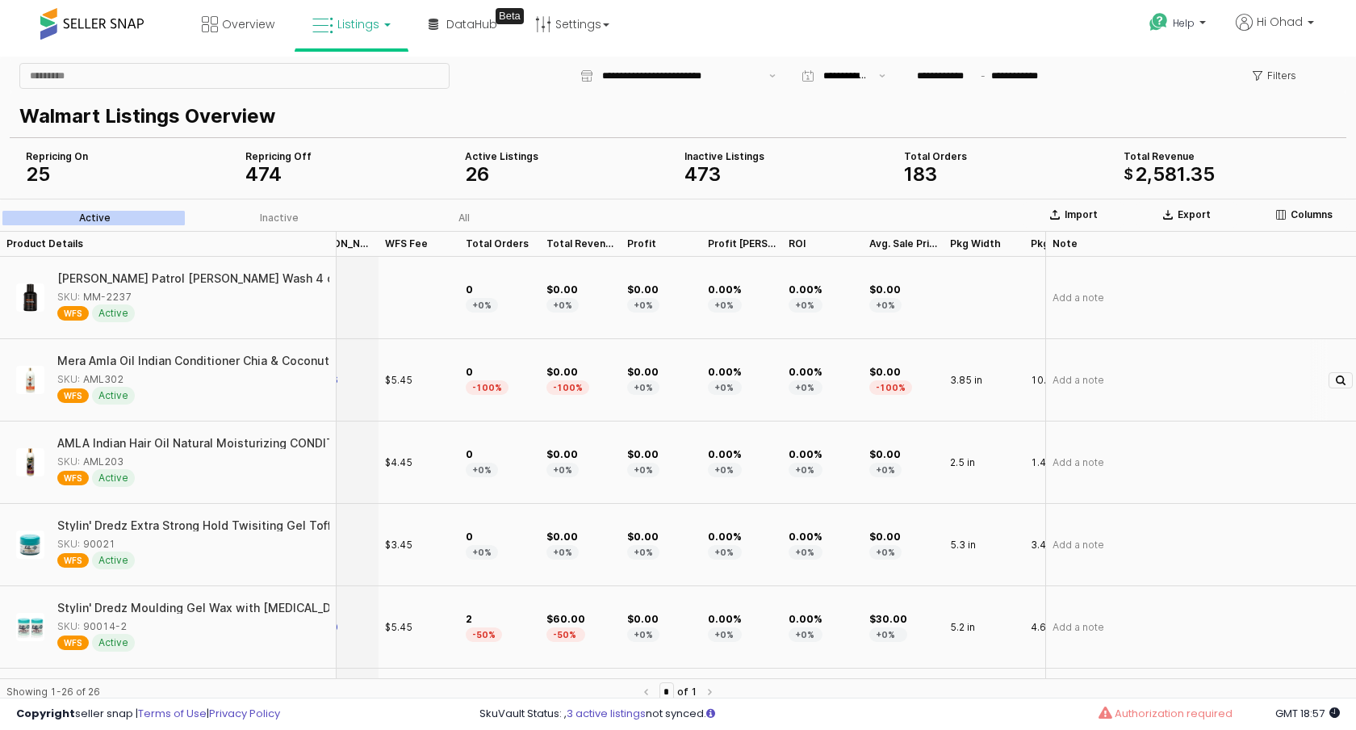
scroll to position [0, 729]
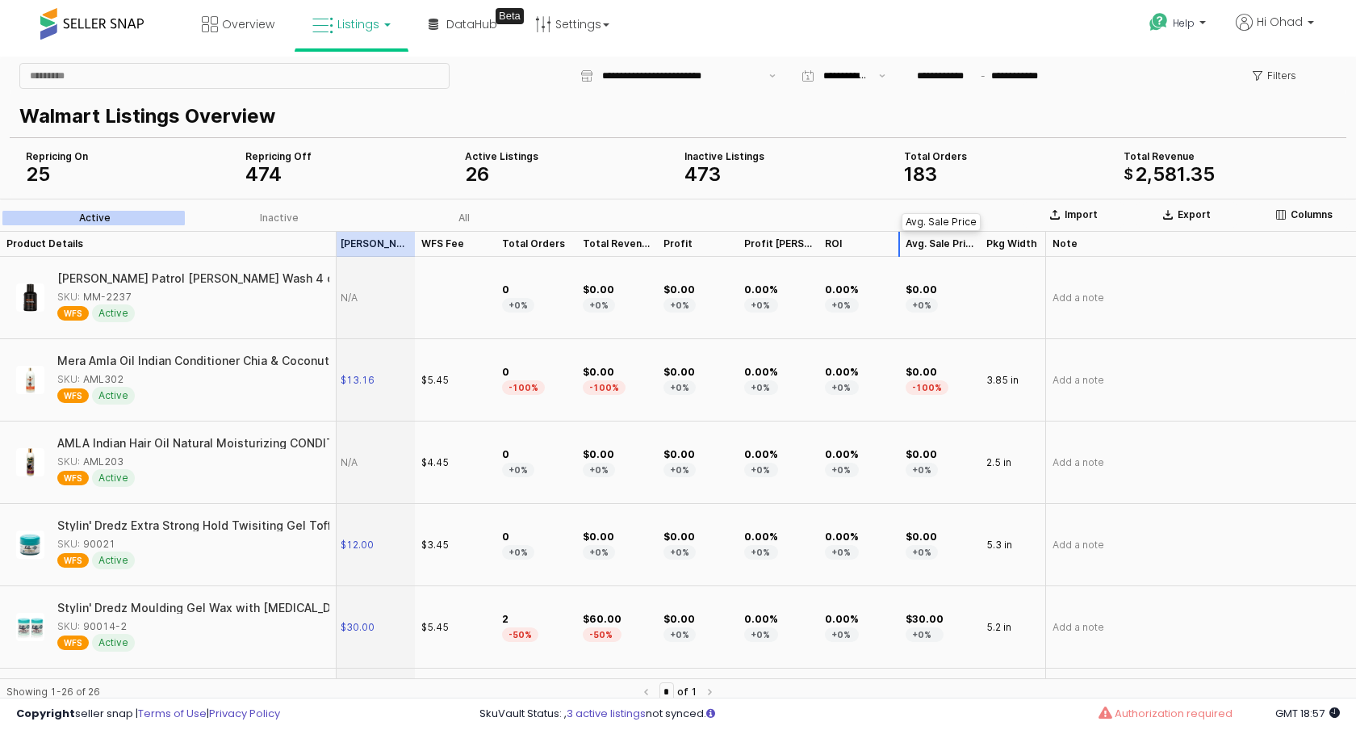
drag, startPoint x: 352, startPoint y: 234, endPoint x: 911, endPoint y: 234, distance: 559.3
click at [911, 234] on div "Product Details Product Details Min Price Min Price Cost Cost Listed Price List…" at bounding box center [604, 244] width 2342 height 26
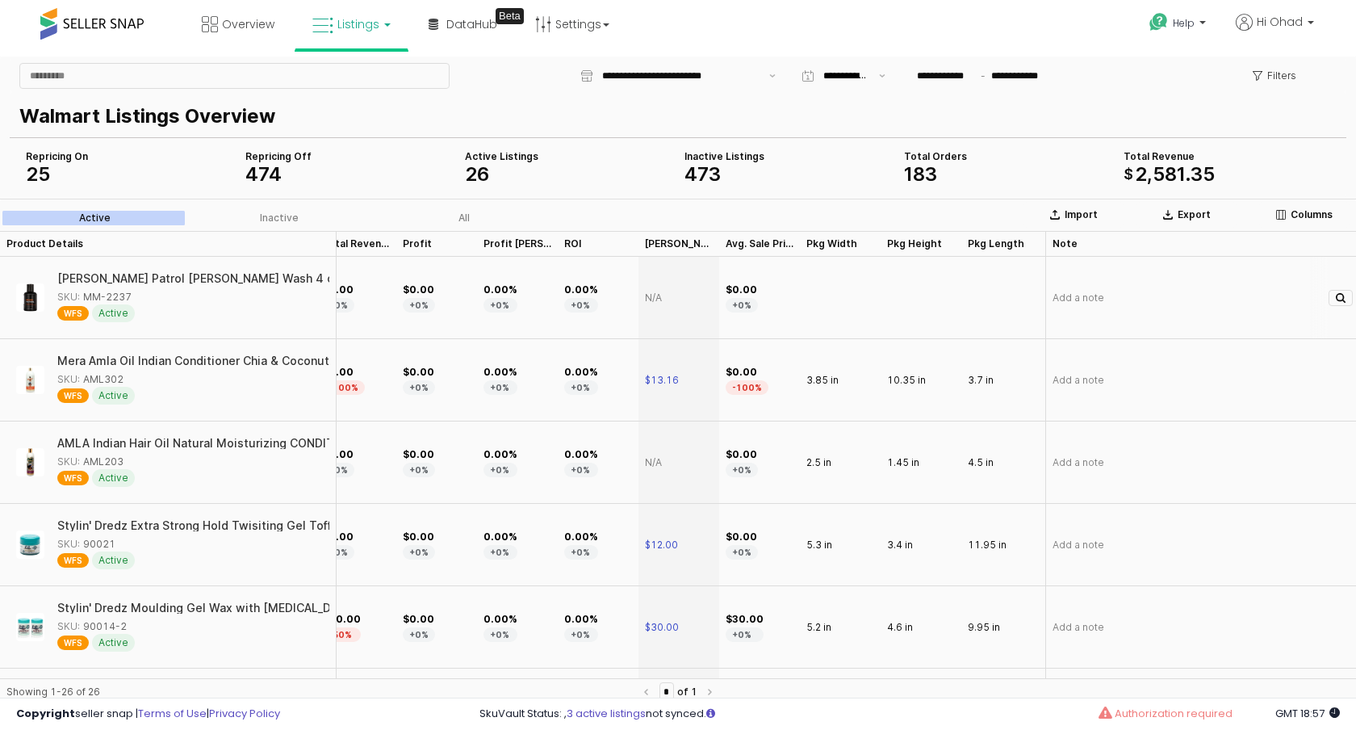
scroll to position [0, 958]
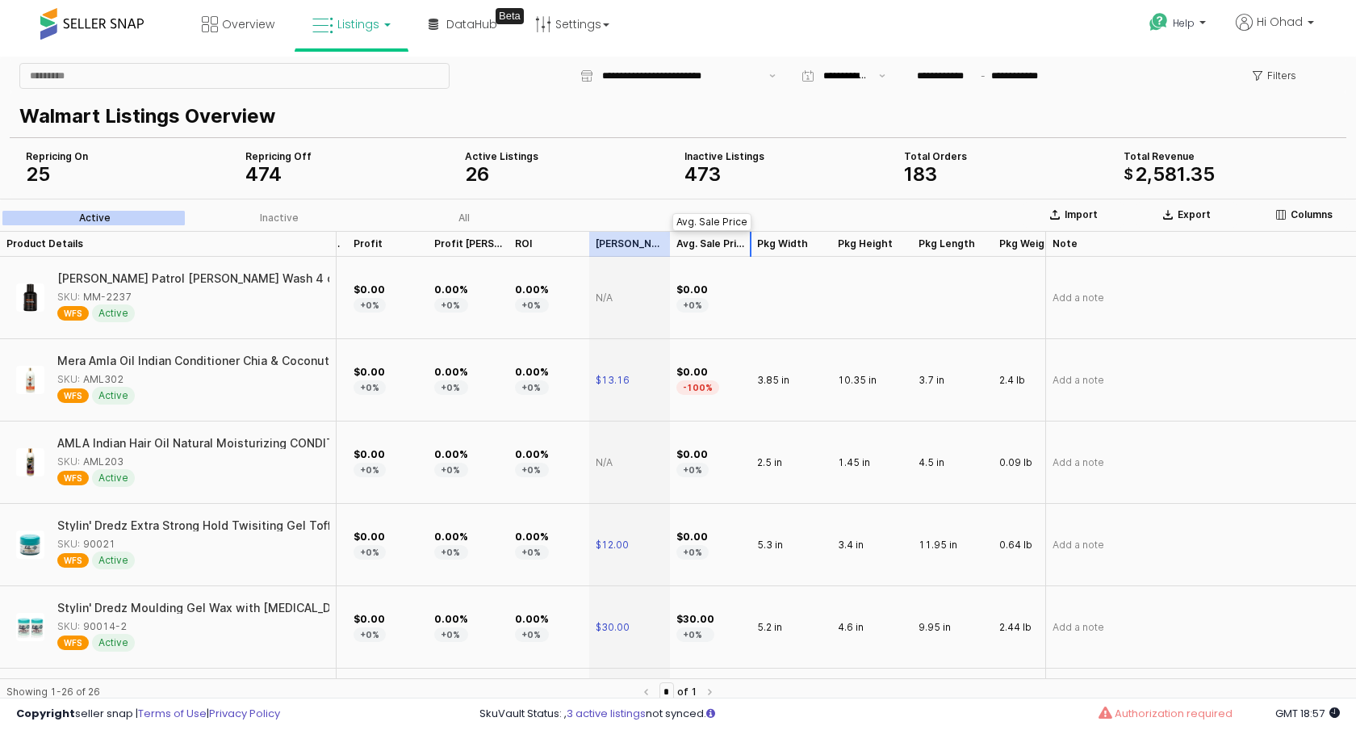
drag, startPoint x: 624, startPoint y: 236, endPoint x: 731, endPoint y: 242, distance: 107.5
click at [731, 242] on div "Product Details Product Details Buy Box Price Buy Box Price MAP MAP Respect MAP…" at bounding box center [496, 244] width 2100 height 26
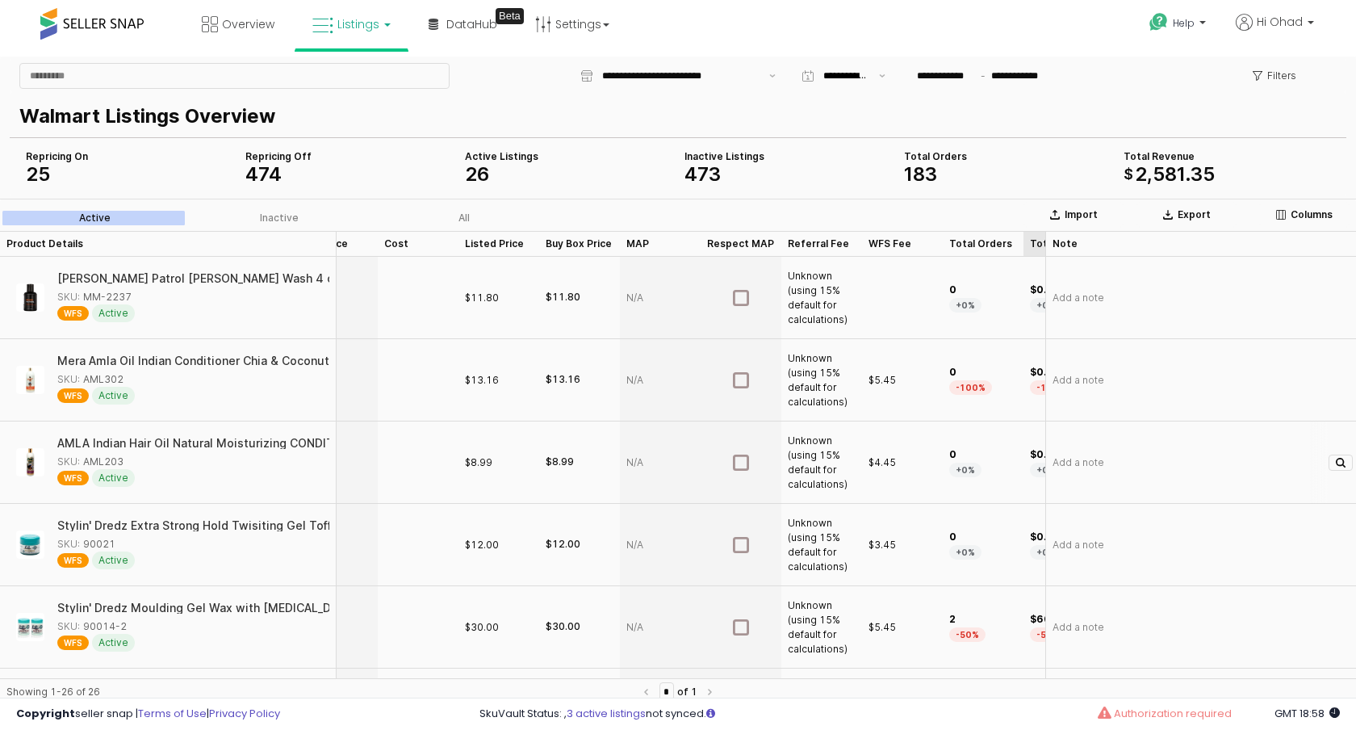
scroll to position [0, 41]
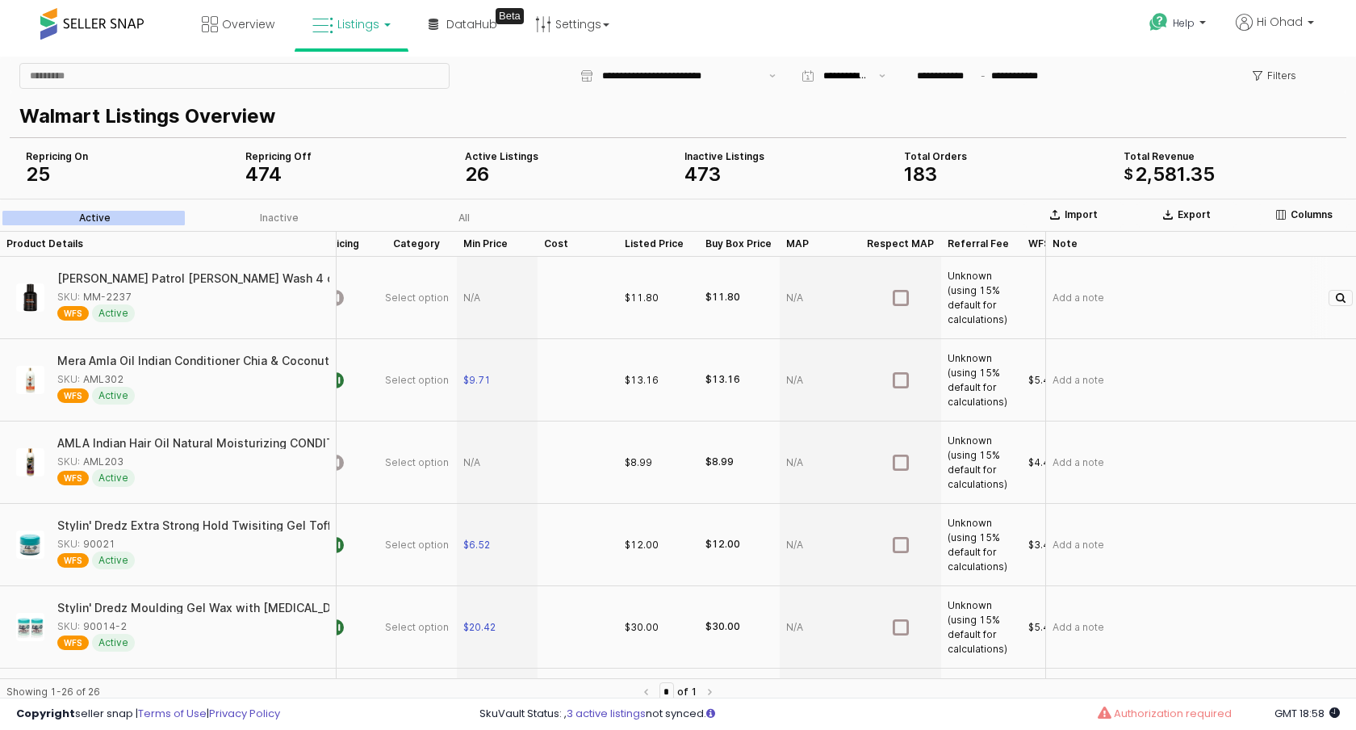
click at [575, 300] on div "App Frame" at bounding box center [578, 298] width 81 height 82
click at [575, 383] on div "App Frame" at bounding box center [578, 380] width 81 height 82
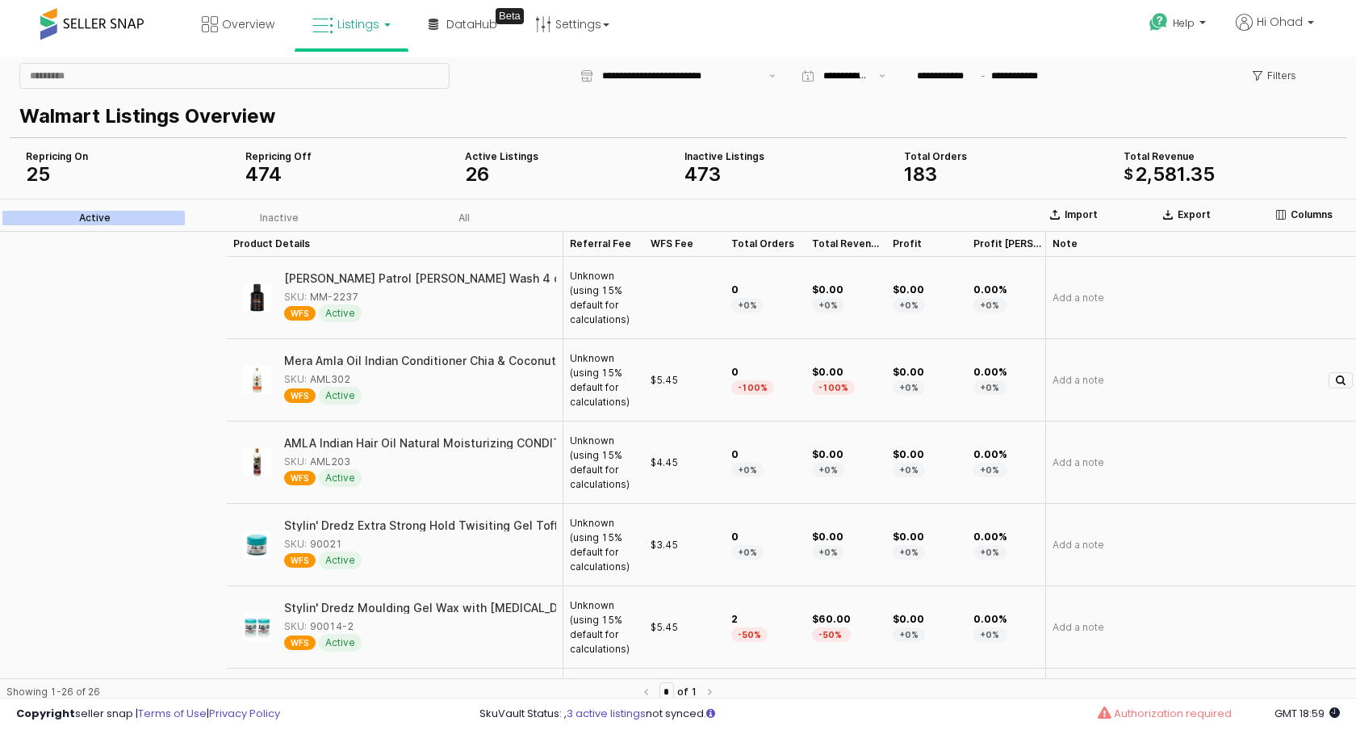
scroll to position [0, 1148]
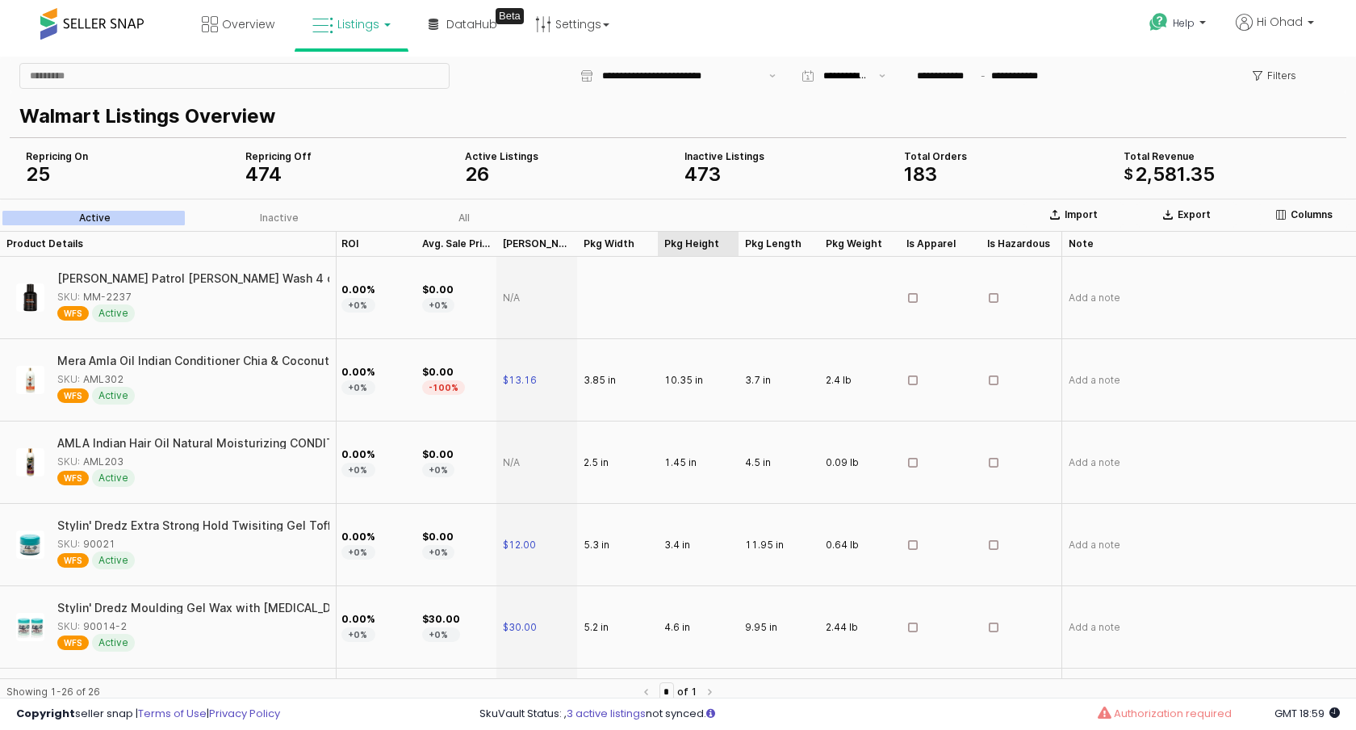
drag, startPoint x: 1045, startPoint y: 248, endPoint x: 1071, endPoint y: 248, distance: 25.8
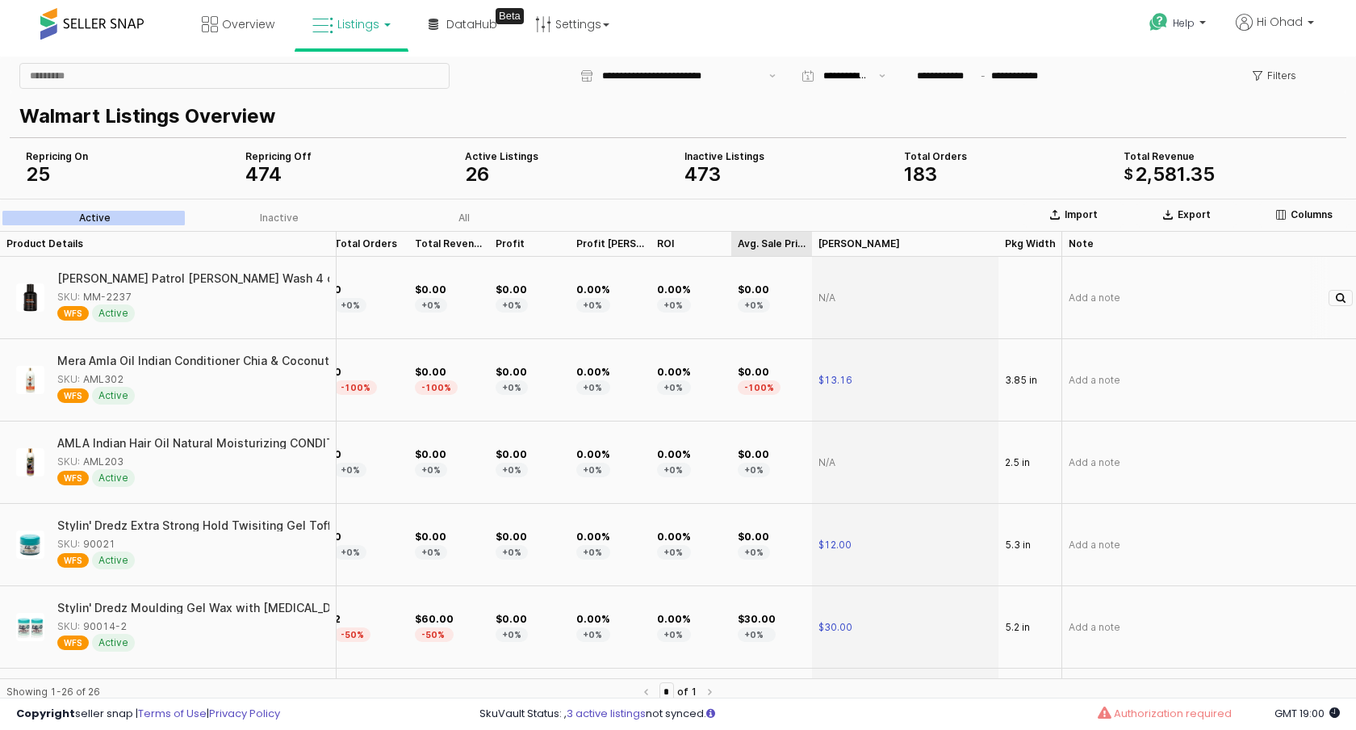
scroll to position [0, 899]
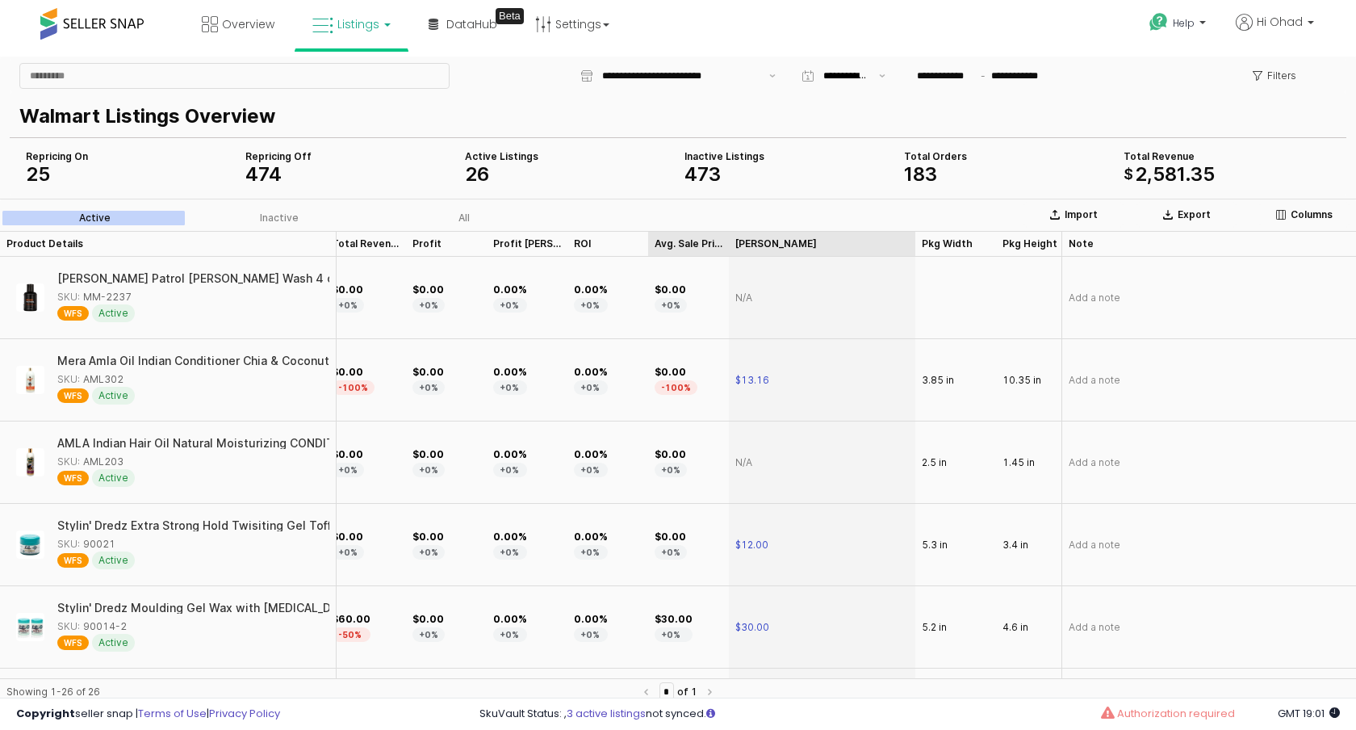
click at [913, 248] on div "Product Details Product Details Listed Price Listed Price Buy Box Price Buy Box…" at bounding box center [650, 244] width 2453 height 26
drag, startPoint x: 913, startPoint y: 248, endPoint x: 873, endPoint y: 248, distance: 39.5
click at [876, 248] on div "App Frame" at bounding box center [876, 244] width 0 height 26
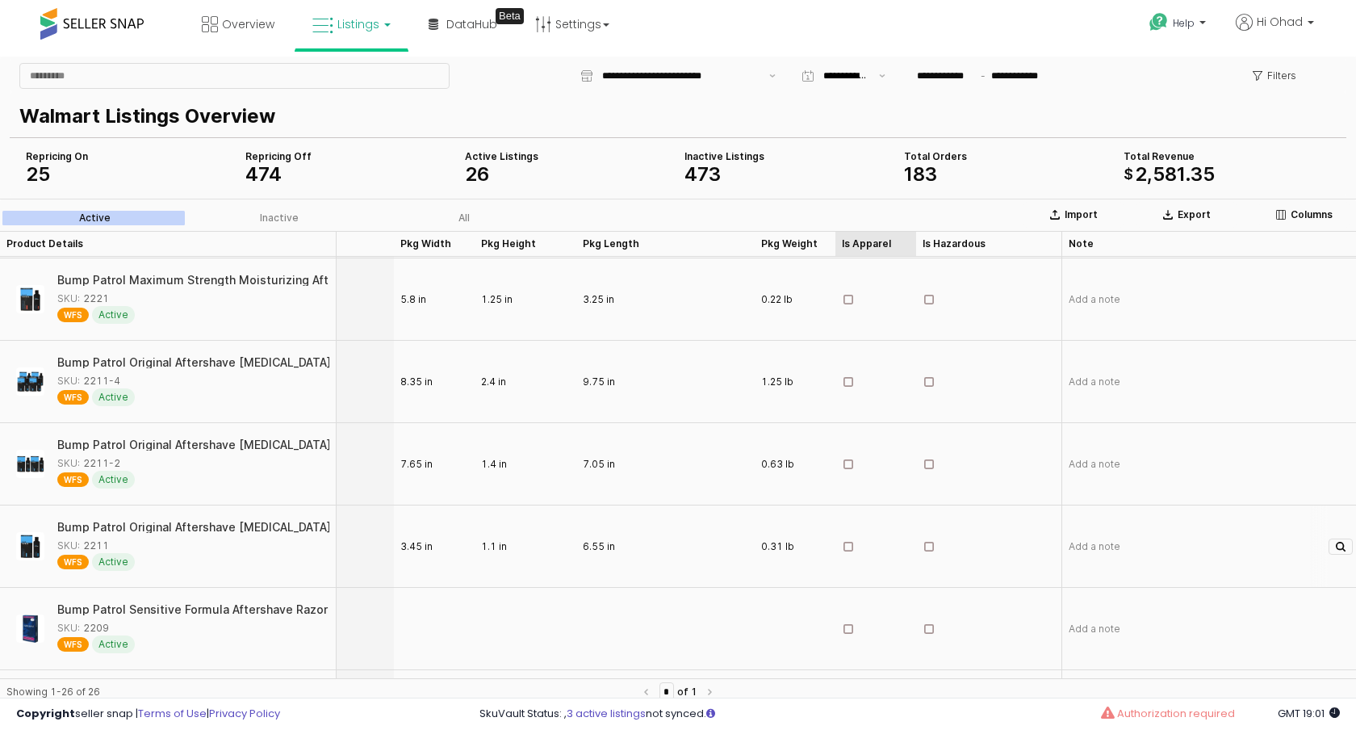
scroll to position [1718, 1381]
